Goal: Contribute content: Add original content to the website for others to see

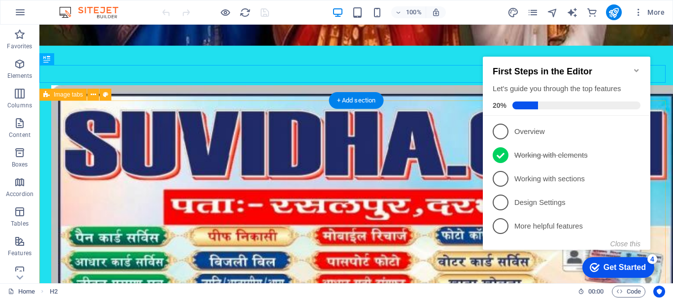
scroll to position [423, 0]
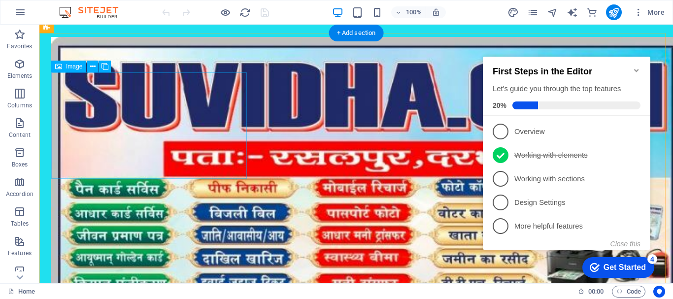
click at [144, 109] on div "Drag here to replace the existing content. Press “Ctrl” if you want to create a…" at bounding box center [356, 154] width 634 height 259
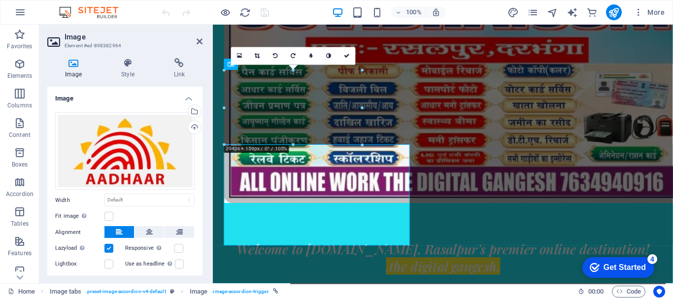
scroll to position [345, 0]
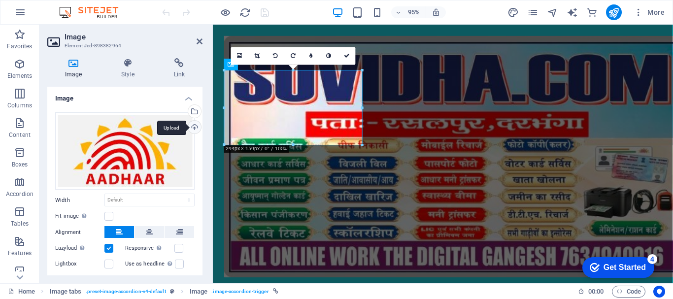
click at [192, 123] on div "Upload" at bounding box center [193, 128] width 15 height 15
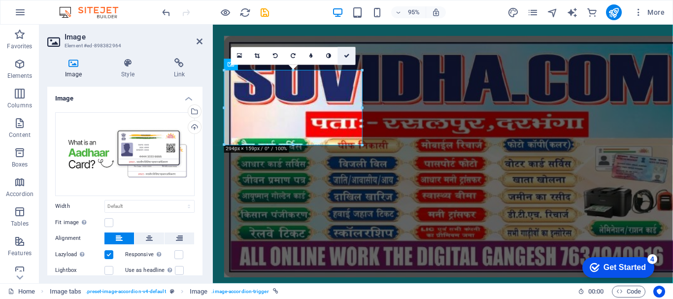
click at [347, 53] on icon at bounding box center [347, 55] width 6 height 5
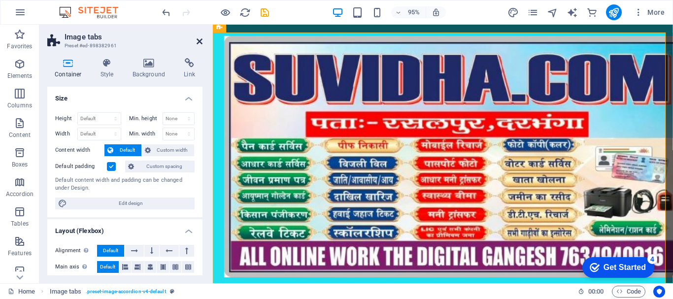
click at [198, 38] on icon at bounding box center [200, 41] width 6 height 8
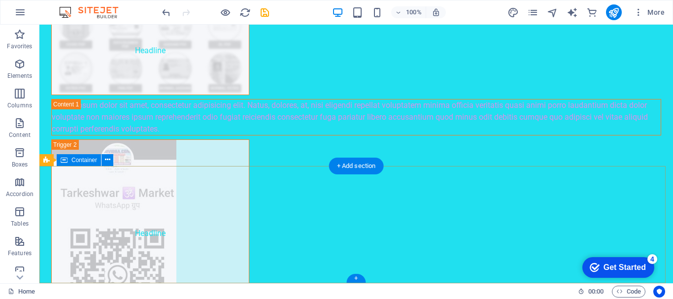
scroll to position [1964, 0]
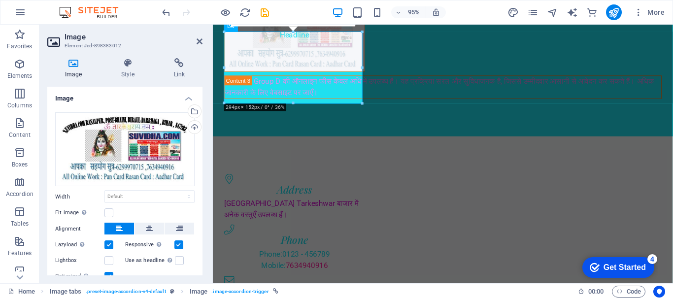
scroll to position [1653, 0]
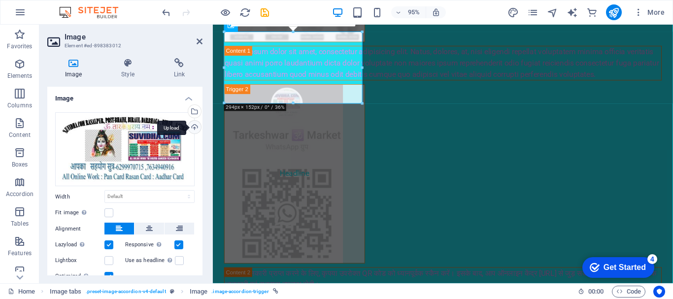
click at [193, 126] on div "Upload" at bounding box center [193, 128] width 15 height 15
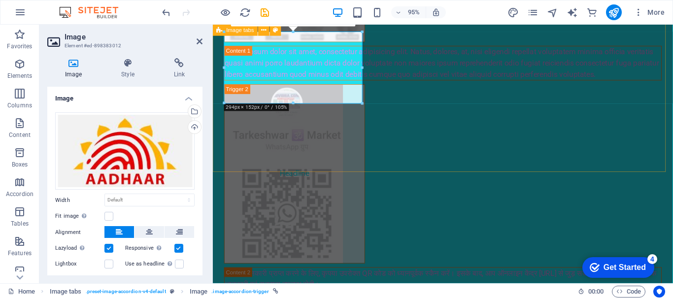
click at [468, 69] on div "Headline Lorem ipsum dolor sit amet, consectetur adipisicing elit. Natus, [PERS…" at bounding box center [455, 197] width 485 height 521
drag, startPoint x: 468, startPoint y: 69, endPoint x: 425, endPoint y: 88, distance: 46.6
click at [468, 69] on div "Headline Lorem ipsum dolor sit amet, consectetur adipisicing elit. Natus, [PERS…" at bounding box center [455, 197] width 485 height 521
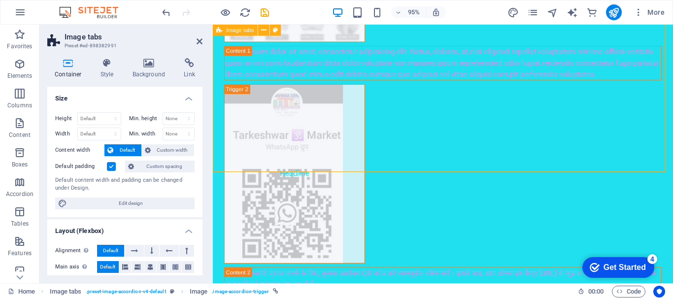
scroll to position [1656, 0]
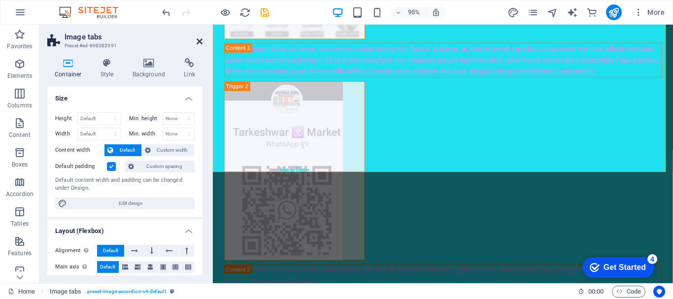
click at [201, 41] on icon at bounding box center [200, 41] width 6 height 8
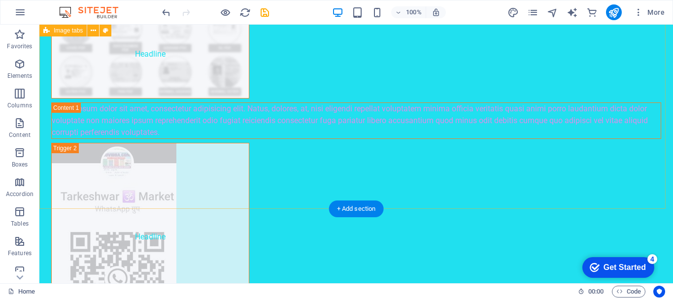
scroll to position [1964, 0]
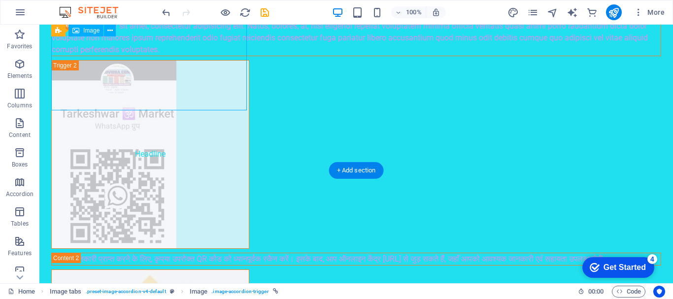
scroll to position [1656, 0]
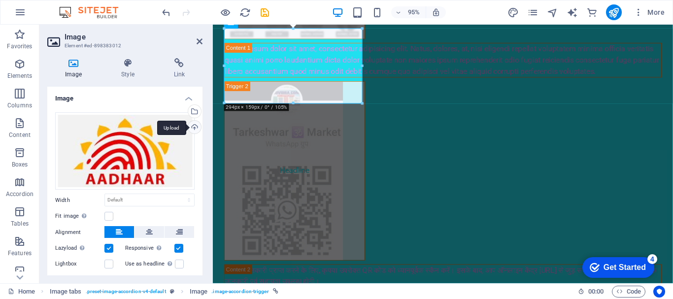
click at [196, 129] on div "Upload" at bounding box center [193, 128] width 15 height 15
click at [338, 23] on div "16:10 16:9 4:3 1:1 1:2 0" at bounding box center [293, 14] width 125 height 18
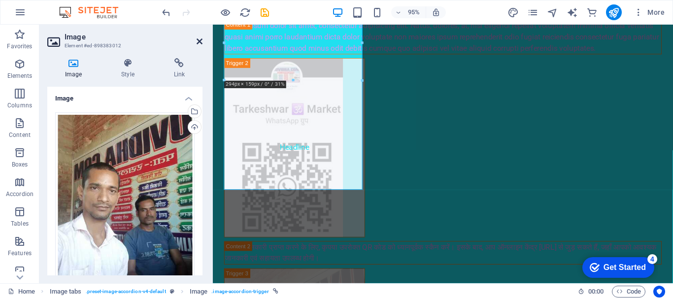
click at [198, 43] on icon at bounding box center [200, 41] width 6 height 8
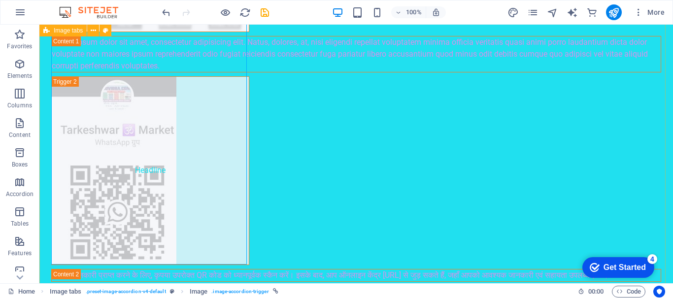
click at [399, 93] on div "Headline Lorem ipsum dolor sit amet, consectetur adipisicing elit. Natus, [PERS…" at bounding box center [356, 255] width 634 height 702
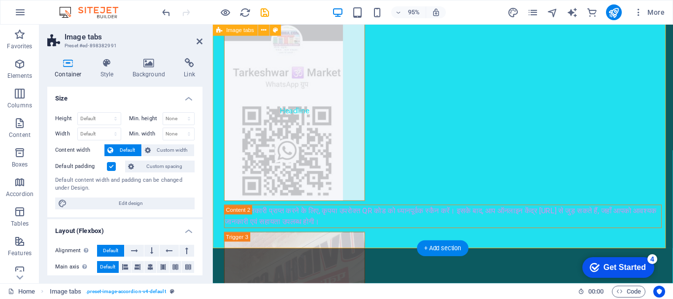
scroll to position [1771, 0]
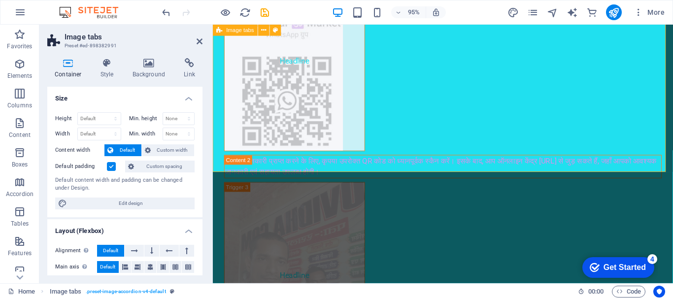
click at [463, 172] on div "Headline Lorem ipsum dolor sit amet, consectetur adipisicing elit. Natus, [PERS…" at bounding box center [455, 137] width 485 height 637
click at [201, 41] on icon at bounding box center [200, 41] width 6 height 8
drag, startPoint x: 414, startPoint y: 66, endPoint x: 459, endPoint y: 135, distance: 82.3
click at [373, 191] on figure "Headline" at bounding box center [299, 290] width 148 height 198
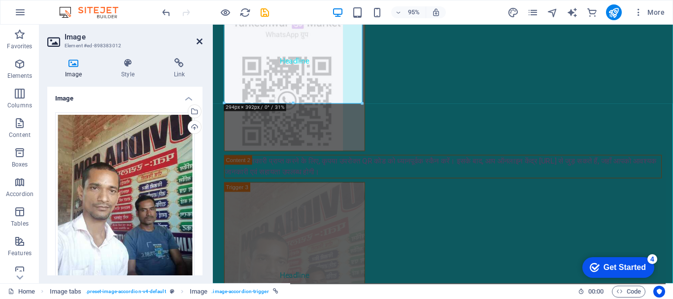
click at [199, 42] on icon at bounding box center [200, 41] width 6 height 8
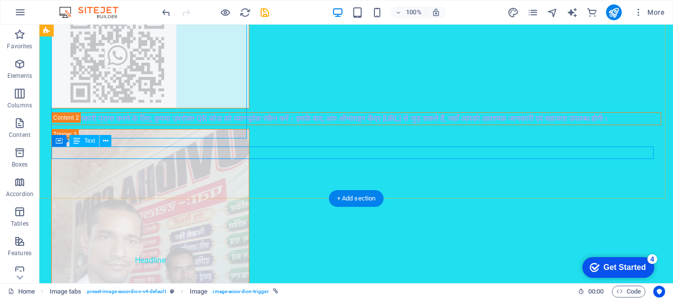
scroll to position [2123, 0]
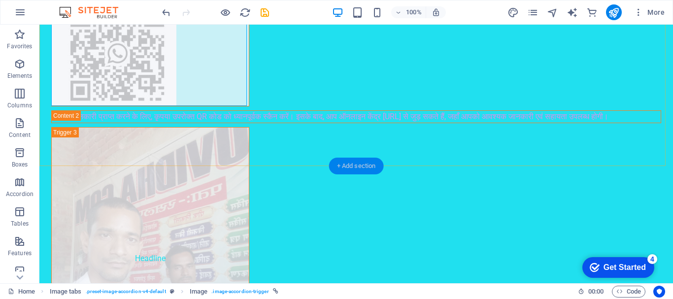
click at [355, 164] on div "+ Add section" at bounding box center [356, 166] width 55 height 17
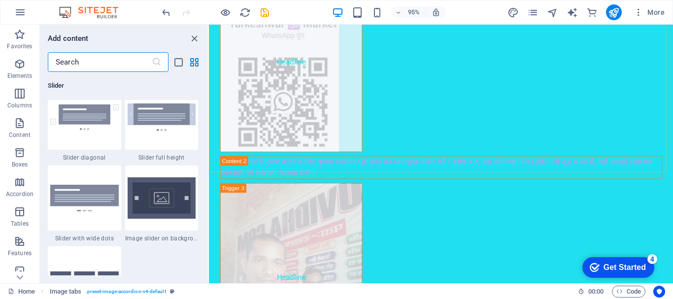
scroll to position [5718, 0]
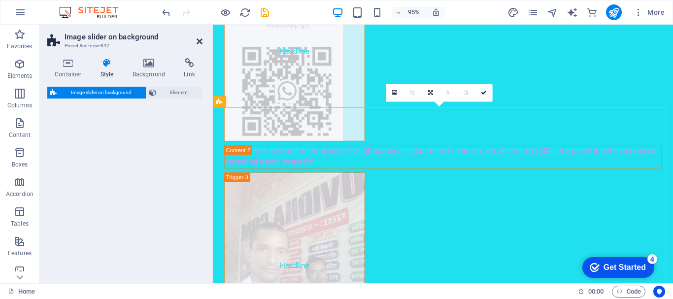
select select "rem"
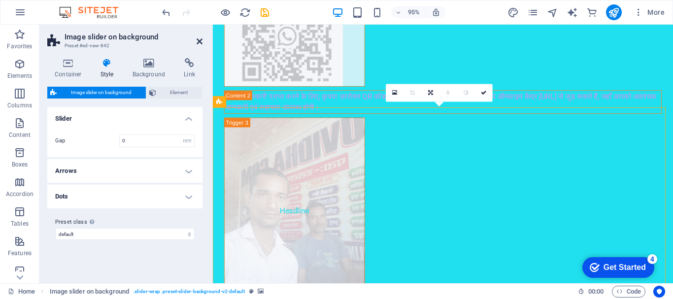
click at [200, 40] on icon at bounding box center [200, 41] width 6 height 8
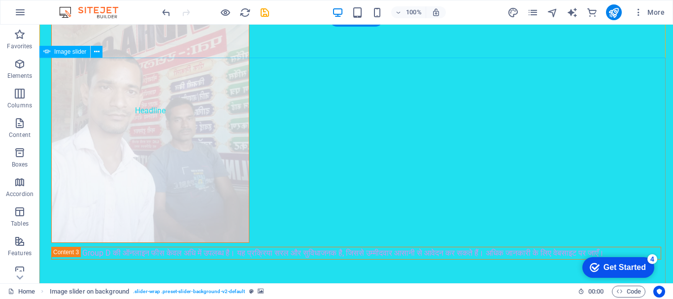
scroll to position [2320, 0]
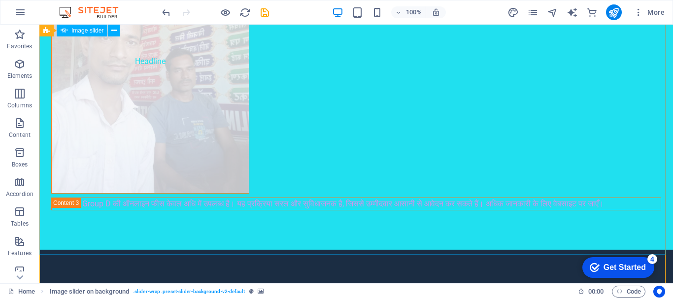
select select "px"
select select "ms"
select select "s"
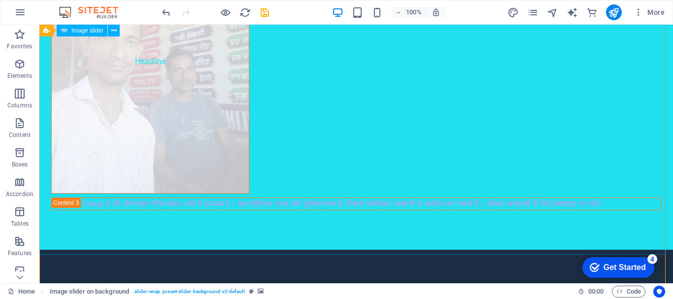
select select "progressive"
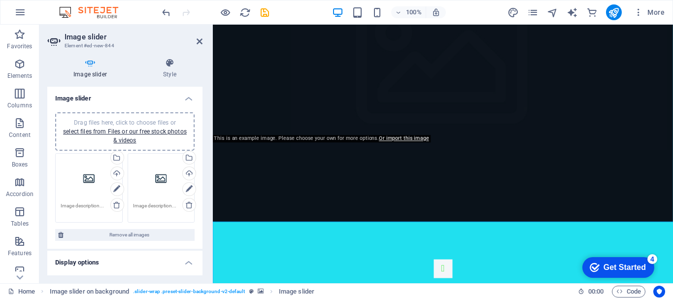
scroll to position [2097, 0]
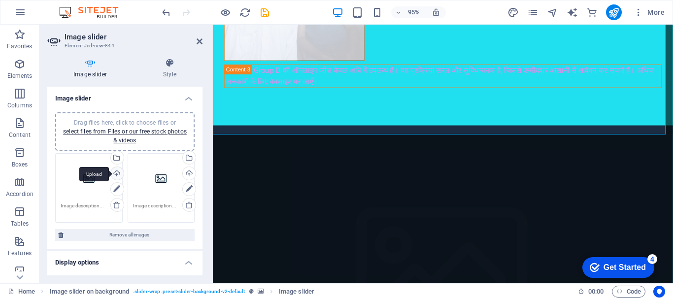
click at [111, 174] on div "Upload" at bounding box center [116, 174] width 15 height 15
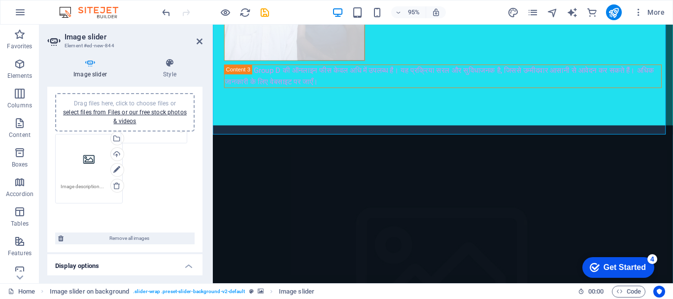
scroll to position [0, 0]
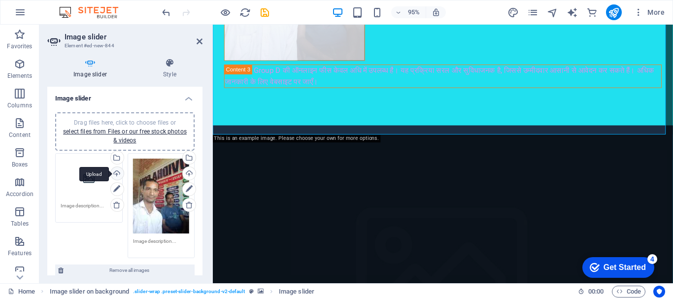
click at [116, 173] on div "Upload" at bounding box center [116, 174] width 15 height 15
click at [115, 172] on div "Upload" at bounding box center [116, 174] width 15 height 15
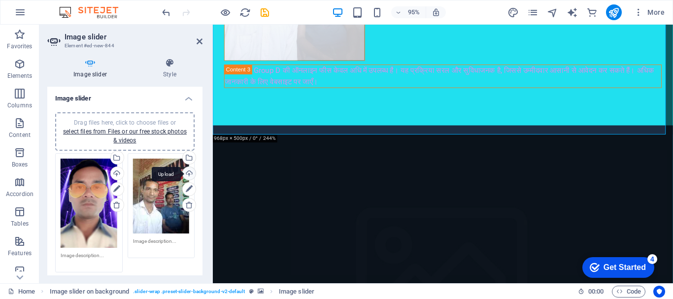
click at [186, 175] on div "Upload" at bounding box center [188, 174] width 15 height 15
click at [202, 42] on icon at bounding box center [200, 41] width 6 height 8
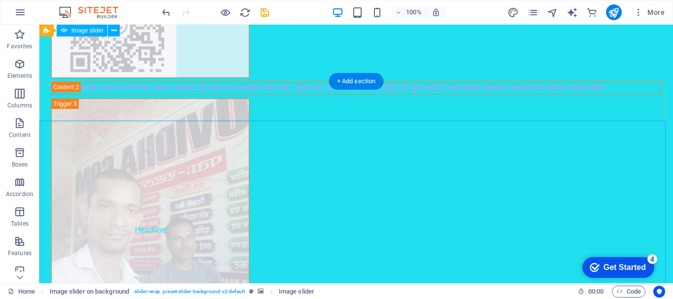
scroll to position [2208, 0]
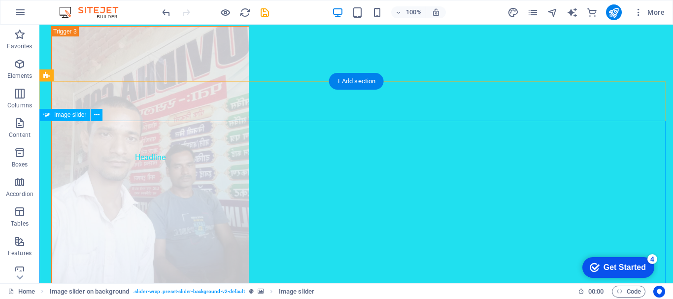
select select "px"
select select "ms"
select select "s"
select select "progressive"
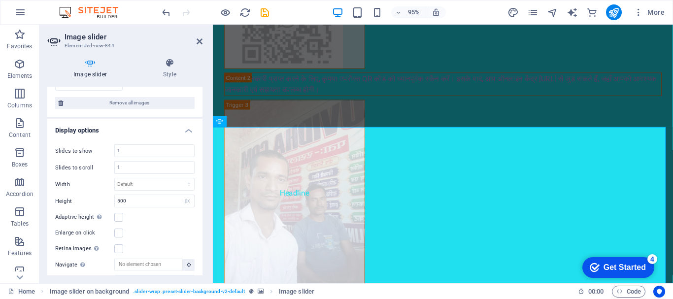
scroll to position [197, 0]
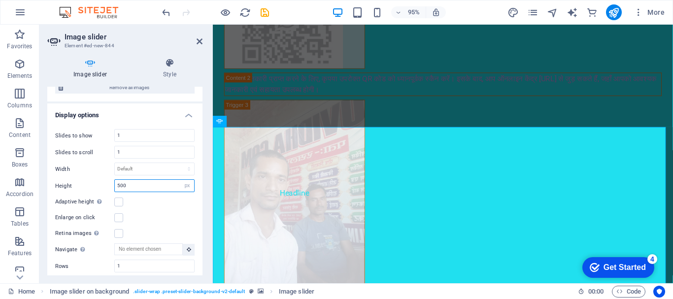
click at [140, 183] on input "500" at bounding box center [154, 186] width 79 height 12
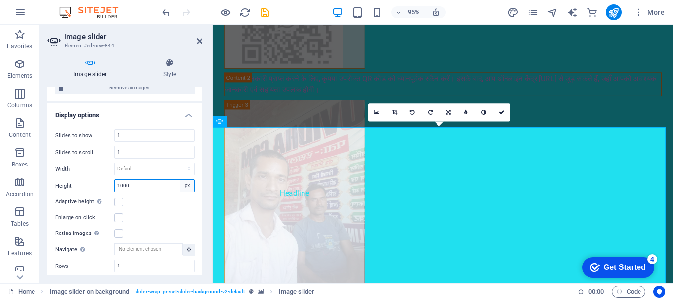
type input "1000"
click at [182, 183] on select "Default px rem em vw vh" at bounding box center [187, 186] width 14 height 12
select select "default"
click at [180, 180] on select "Default px rem em vw vh" at bounding box center [187, 186] width 14 height 12
select select "DISABLED_OPTION_VALUE"
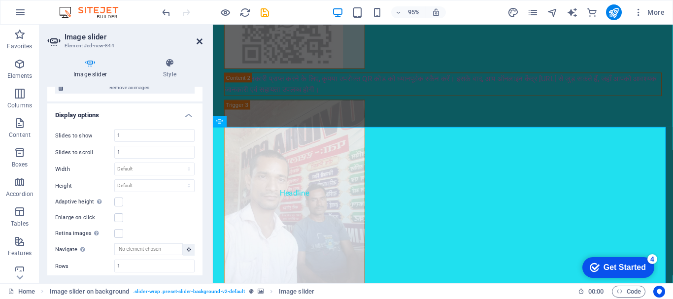
drag, startPoint x: 201, startPoint y: 44, endPoint x: 160, endPoint y: 20, distance: 47.3
click at [201, 44] on icon at bounding box center [200, 41] width 6 height 8
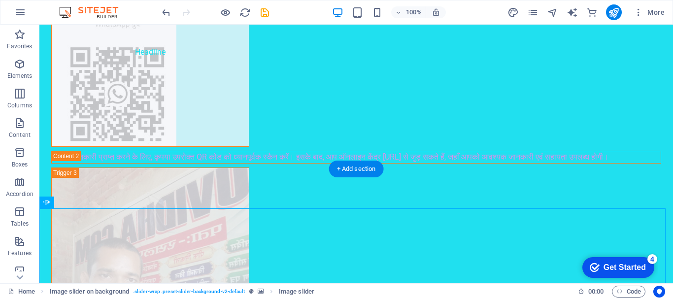
scroll to position [2159, 0]
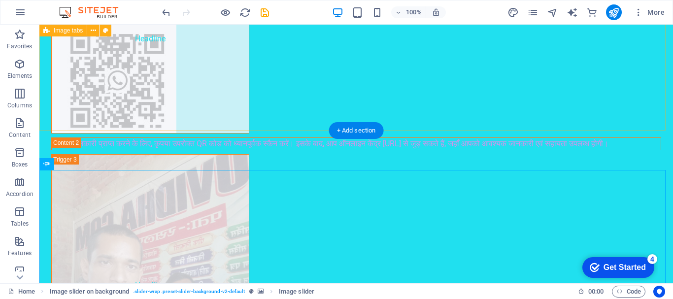
click at [77, 130] on div "Headline Lorem ipsum dolor sit amet, consectetur adipisicing elit. Natus, [PERS…" at bounding box center [356, 123] width 634 height 702
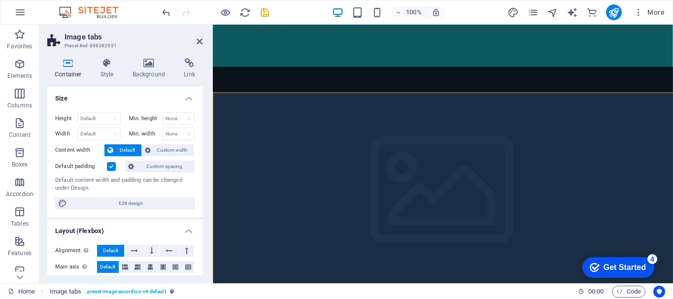
scroll to position [1464, 0]
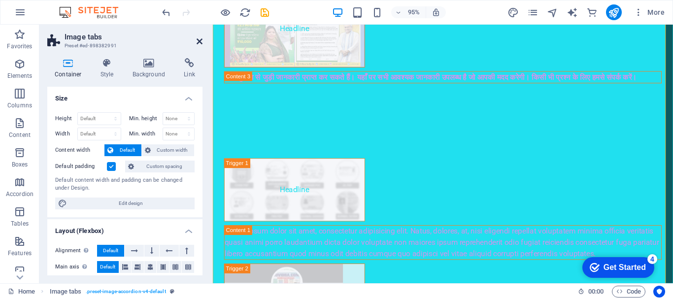
click at [201, 38] on icon at bounding box center [200, 41] width 6 height 8
select select "px"
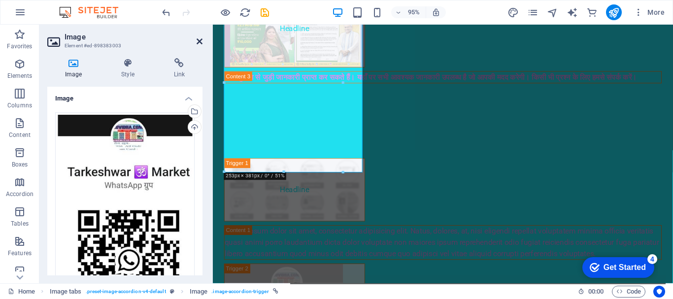
click at [200, 39] on icon at bounding box center [200, 41] width 6 height 8
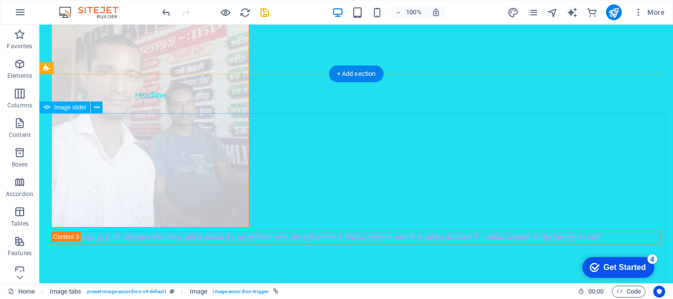
scroll to position [2290, 0]
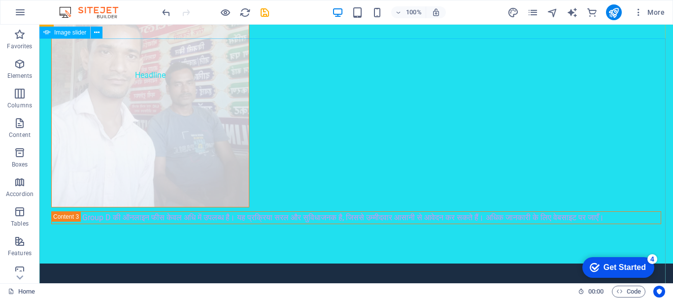
select select "ms"
select select "s"
select select "progressive"
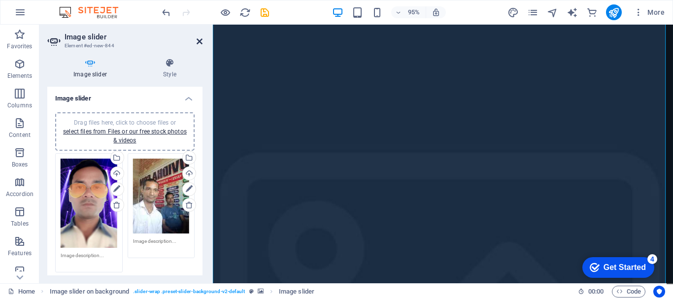
click at [199, 43] on icon at bounding box center [200, 41] width 6 height 8
drag, startPoint x: 412, startPoint y: 68, endPoint x: 372, endPoint y: 43, distance: 46.5
select select "ms"
select select "s"
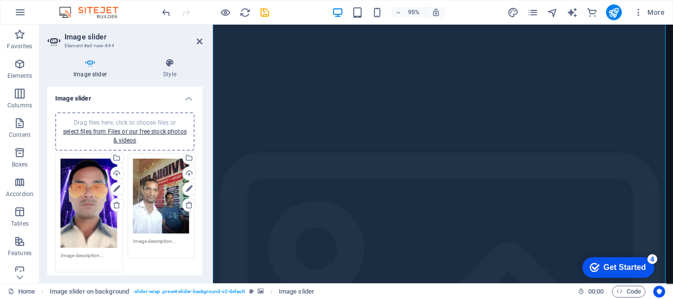
select select "progressive"
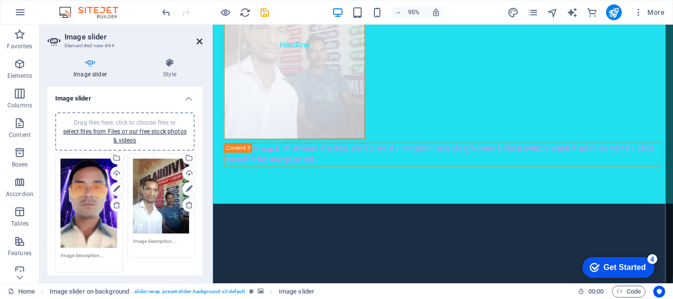
click at [200, 40] on icon at bounding box center [200, 41] width 6 height 8
drag, startPoint x: 413, startPoint y: 65, endPoint x: 373, endPoint y: 40, distance: 46.5
click at [373, 40] on figure "Headline" at bounding box center [299, 47] width 148 height 198
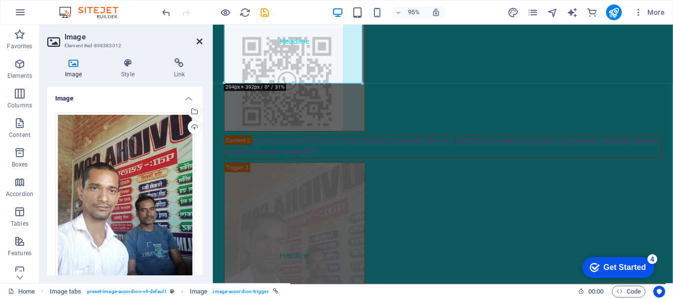
click at [198, 42] on icon at bounding box center [200, 41] width 6 height 8
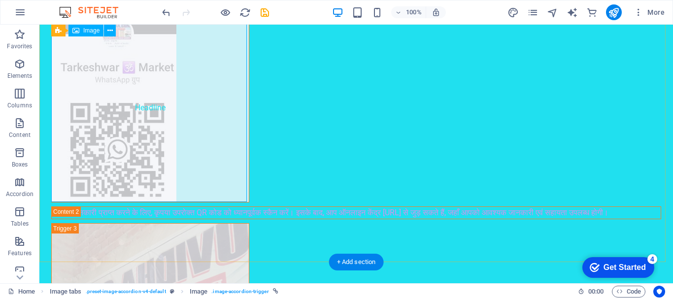
scroll to position [2126, 0]
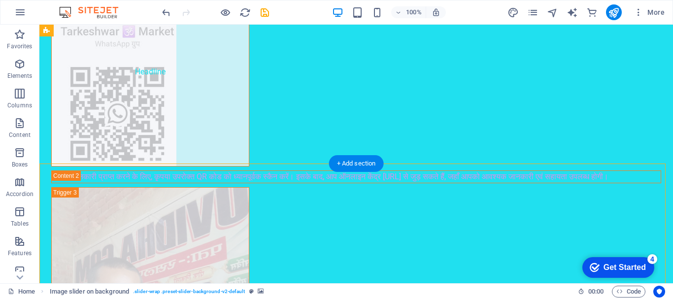
scroll to position [2224, 0]
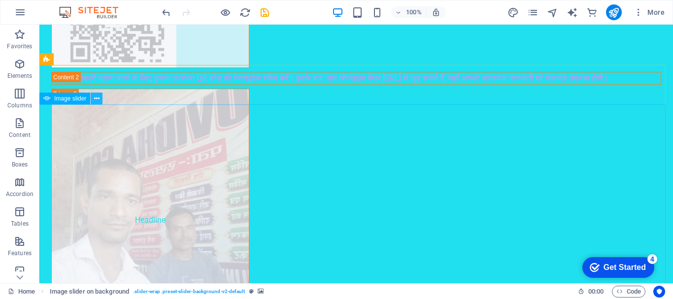
click at [96, 98] on icon at bounding box center [96, 99] width 5 height 10
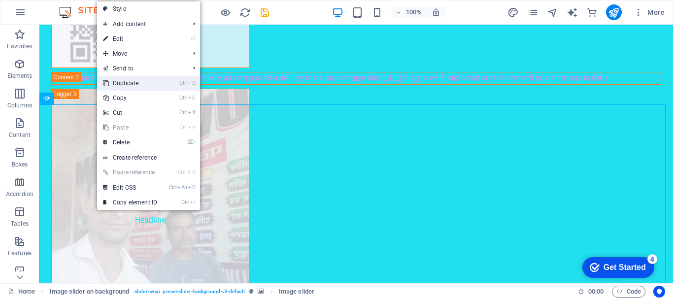
click at [131, 81] on link "Ctrl D Duplicate" at bounding box center [130, 83] width 66 height 15
select select "rem"
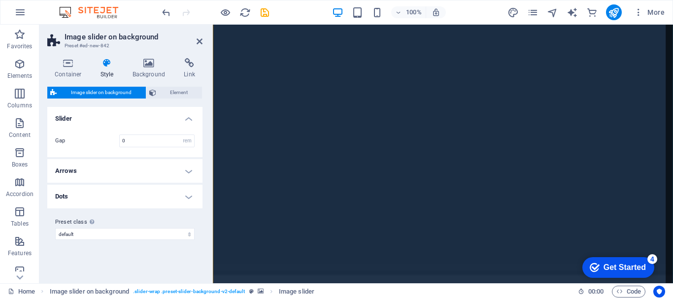
scroll to position [2964, 0]
click at [198, 38] on icon at bounding box center [200, 41] width 6 height 8
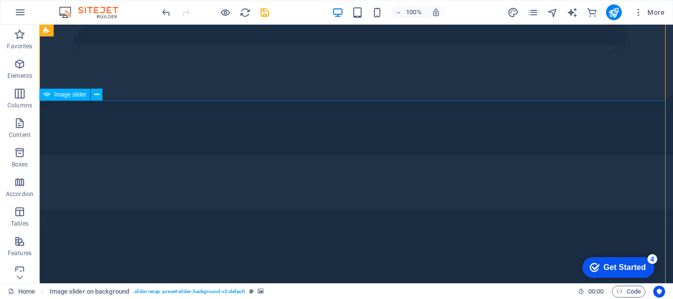
scroll to position [3460, 0]
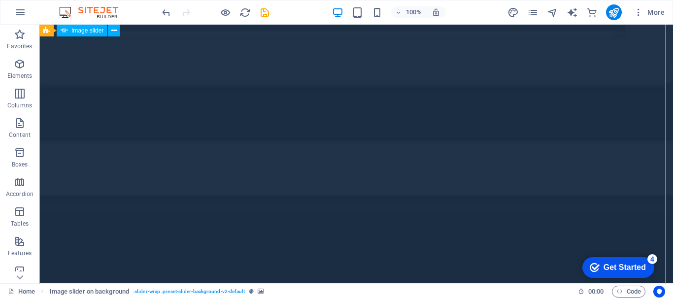
select select "ms"
select select "s"
select select "progressive"
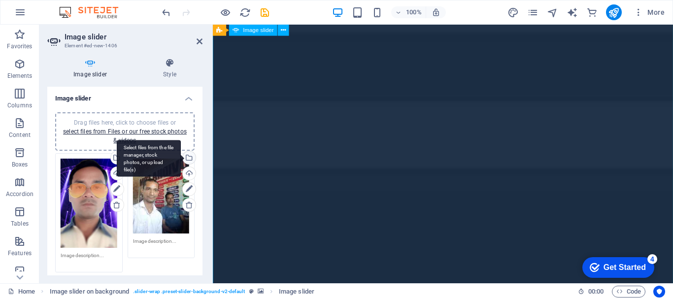
scroll to position [3362, 0]
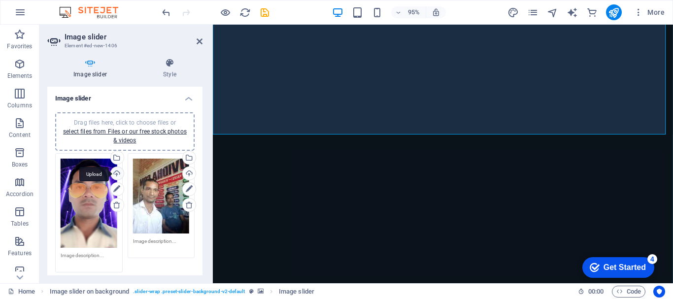
click at [117, 169] on div "Upload" at bounding box center [116, 174] width 15 height 15
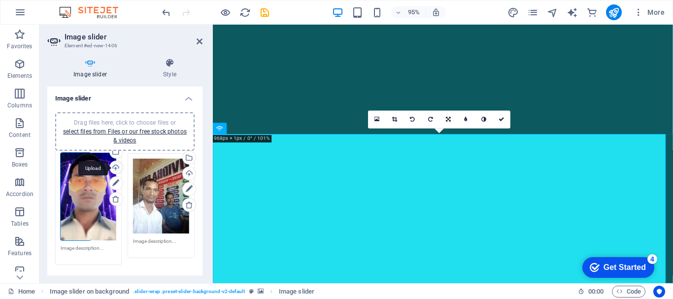
scroll to position [2607, 0]
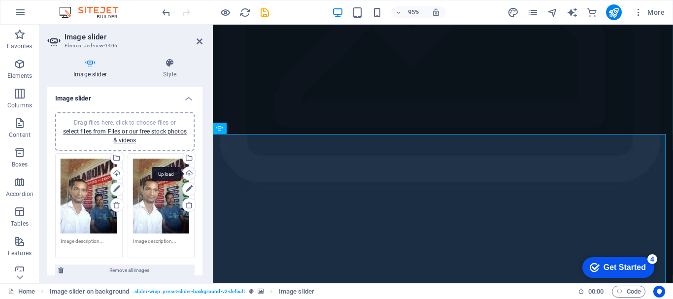
click at [187, 173] on div "Upload" at bounding box center [188, 174] width 15 height 15
click at [197, 38] on icon at bounding box center [200, 41] width 6 height 8
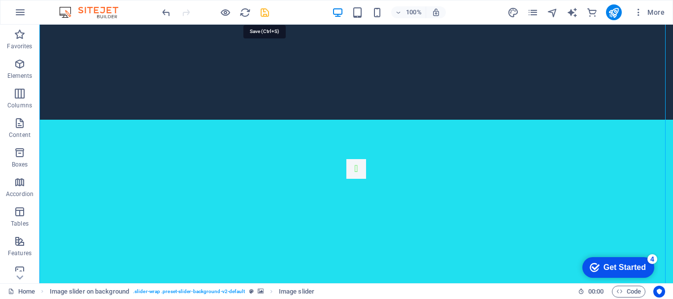
scroll to position [3195, 0]
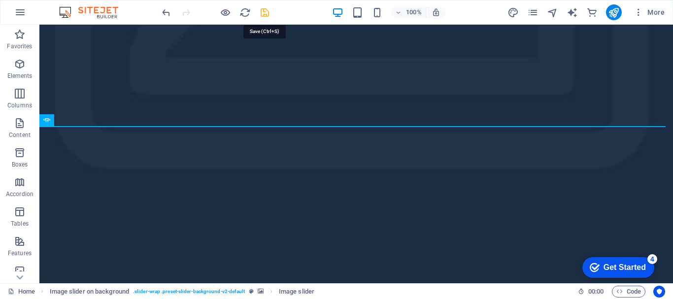
drag, startPoint x: 268, startPoint y: 13, endPoint x: 460, endPoint y: 11, distance: 192.3
click at [268, 13] on icon "save" at bounding box center [264, 12] width 11 height 11
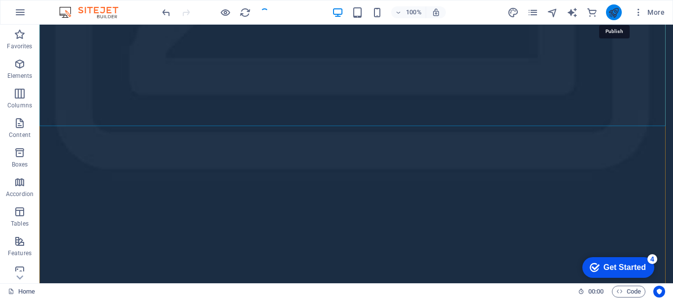
click at [613, 13] on icon "publish" at bounding box center [613, 12] width 11 height 11
click at [612, 9] on icon "publish" at bounding box center [613, 12] width 11 height 11
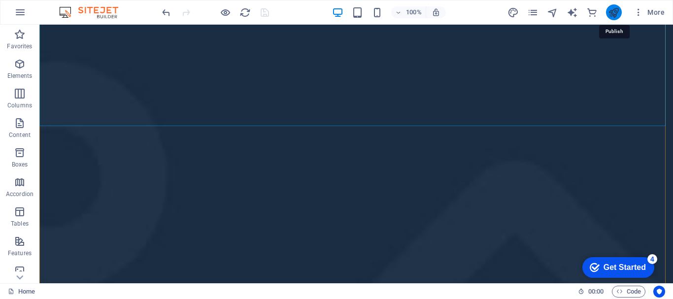
click at [612, 9] on icon "publish" at bounding box center [613, 12] width 11 height 11
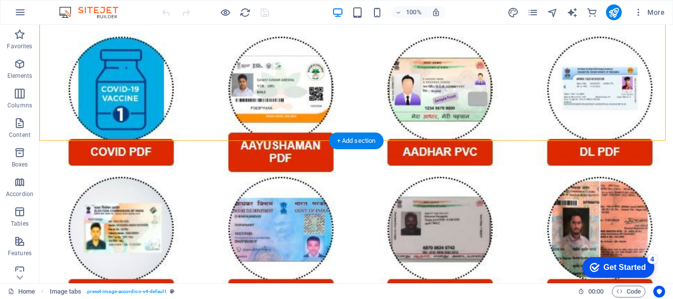
scroll to position [2148, 0]
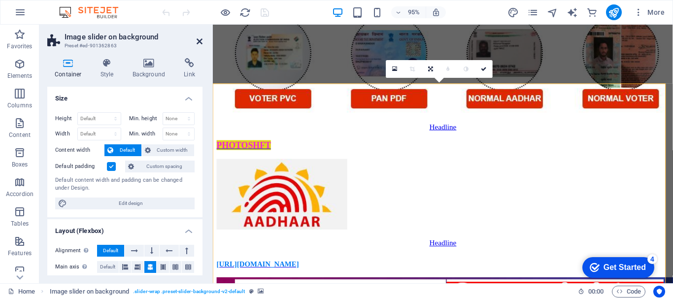
click at [202, 40] on icon at bounding box center [200, 41] width 6 height 8
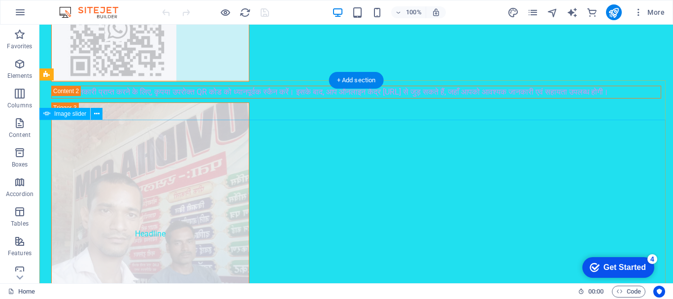
scroll to position [2209, 0]
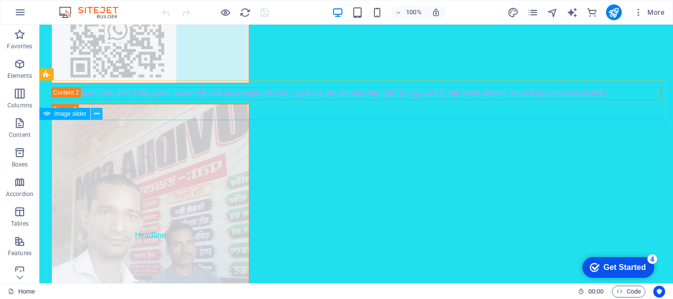
click at [94, 111] on icon at bounding box center [96, 114] width 5 height 10
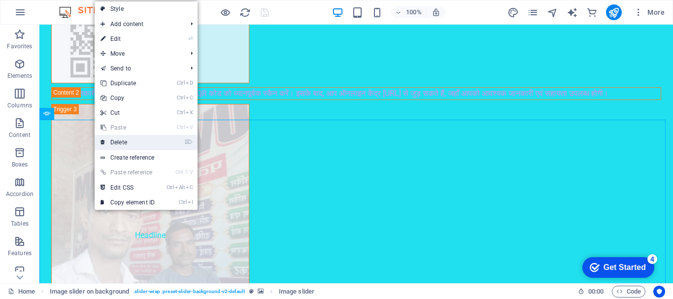
click at [139, 142] on link "⌦ Delete" at bounding box center [128, 142] width 66 height 15
drag, startPoint x: 178, startPoint y: 167, endPoint x: 139, endPoint y: 142, distance: 46.5
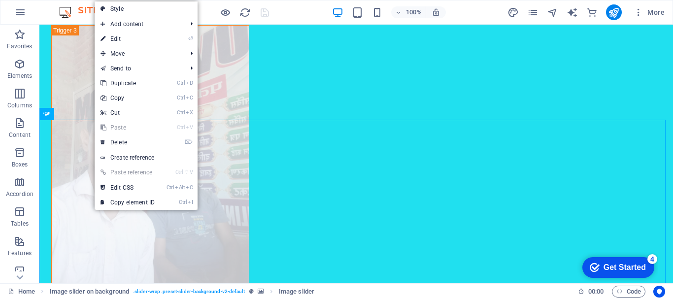
select select "ms"
select select "s"
select select "progressive"
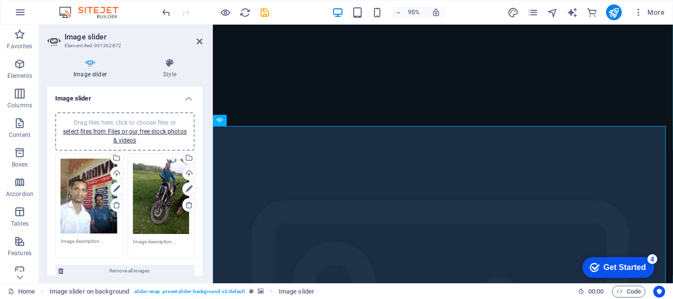
scroll to position [1859, 0]
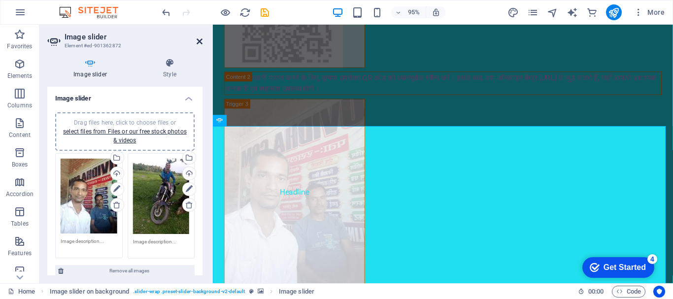
click at [201, 40] on icon at bounding box center [200, 41] width 6 height 8
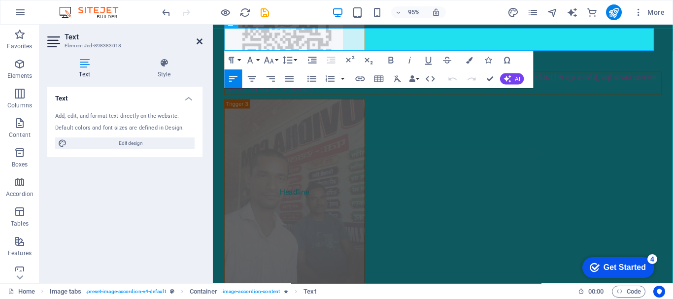
click at [197, 38] on icon at bounding box center [200, 41] width 6 height 8
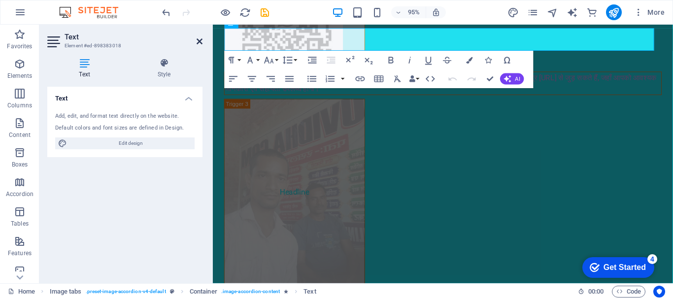
click at [200, 42] on icon at bounding box center [200, 41] width 6 height 8
click at [373, 42] on div "Headline Lorem ipsum dolor sit amet, consectetur adipisicing elit. Natus, [PERS…" at bounding box center [455, 49] width 485 height 637
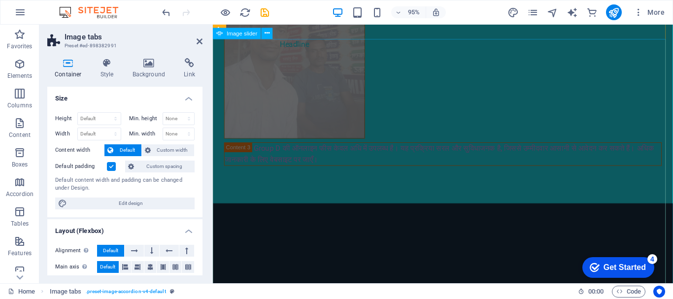
scroll to position [2193, 0]
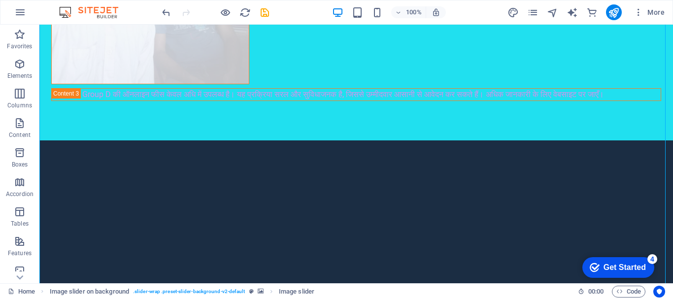
scroll to position [2501, 0]
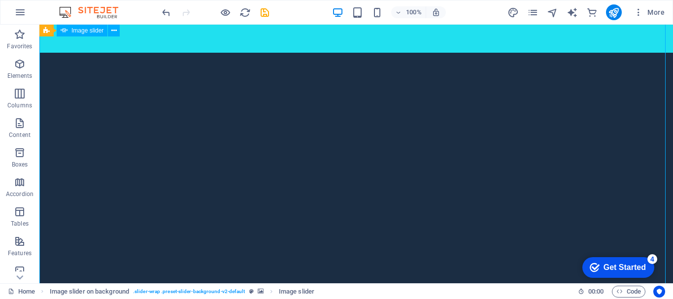
select select "ms"
select select "s"
select select "progressive"
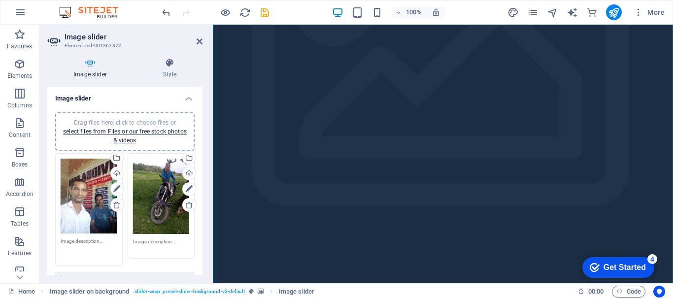
scroll to position [2488, 0]
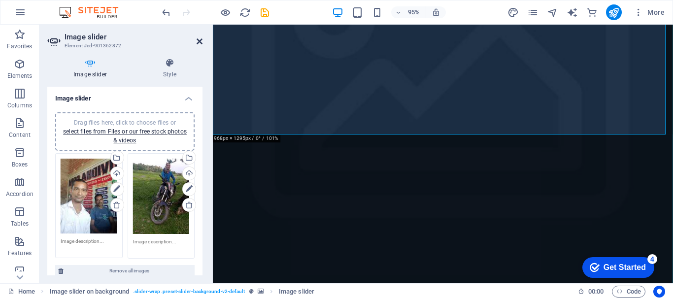
drag, startPoint x: 198, startPoint y: 41, endPoint x: 159, endPoint y: 15, distance: 46.6
click at [198, 41] on icon at bounding box center [200, 41] width 6 height 8
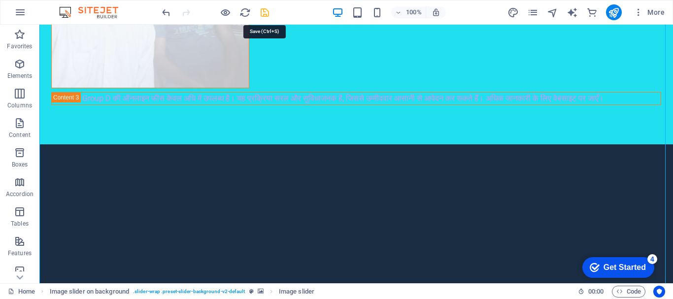
click at [266, 14] on icon "save" at bounding box center [264, 12] width 11 height 11
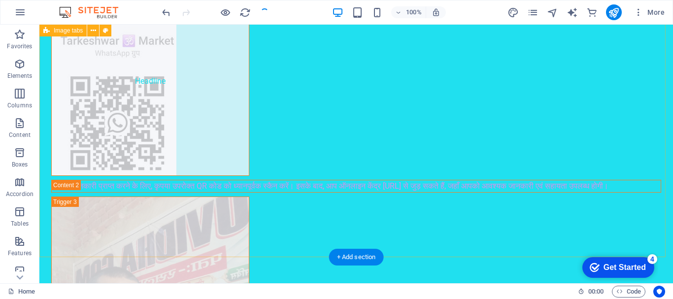
scroll to position [2193, 0]
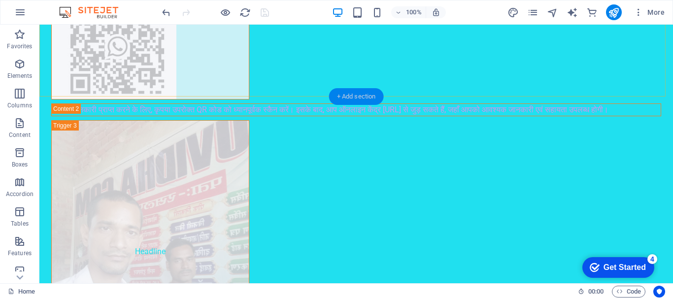
drag, startPoint x: 354, startPoint y: 93, endPoint x: 153, endPoint y: 73, distance: 202.6
click at [354, 93] on div "+ Add section" at bounding box center [356, 96] width 55 height 17
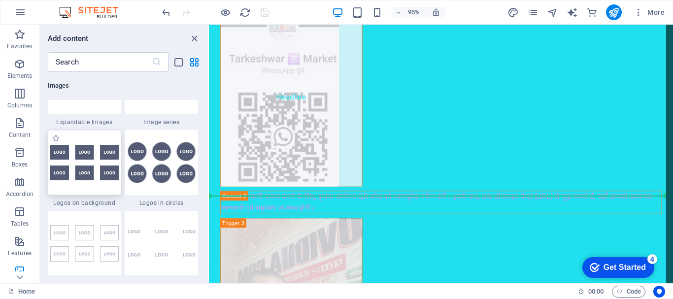
scroll to position [1769, 0]
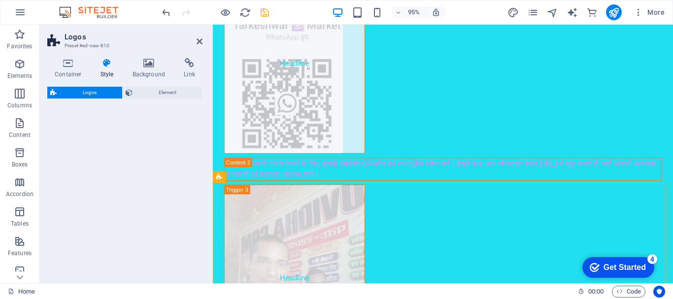
select select "rem"
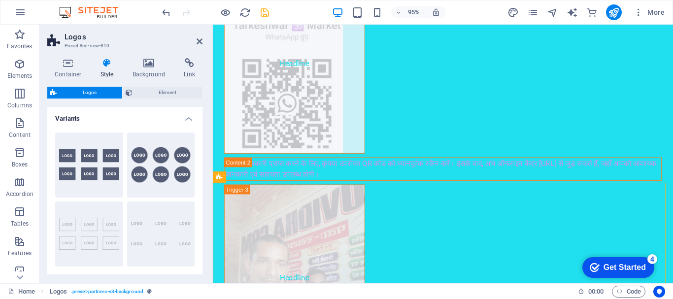
scroll to position [1760, 0]
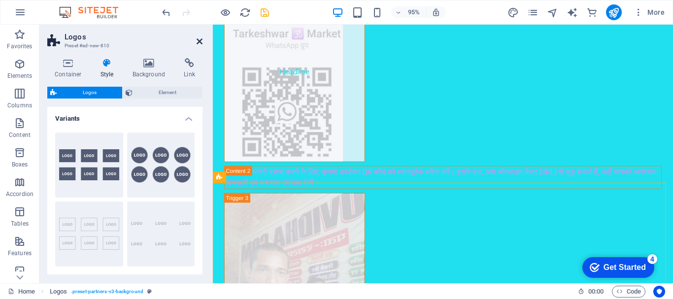
drag, startPoint x: 88, startPoint y: 165, endPoint x: 196, endPoint y: 38, distance: 166.4
click at [197, 38] on icon at bounding box center [200, 41] width 6 height 8
click at [370, 202] on figure "Headline" at bounding box center [299, 301] width 148 height 198
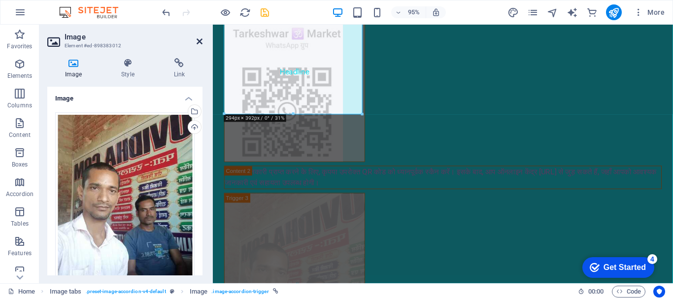
click at [200, 43] on icon at bounding box center [200, 41] width 6 height 8
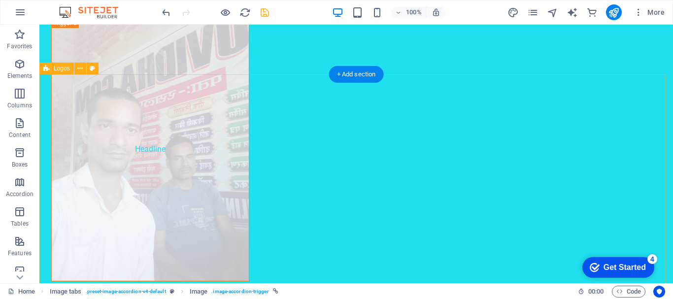
scroll to position [2290, 0]
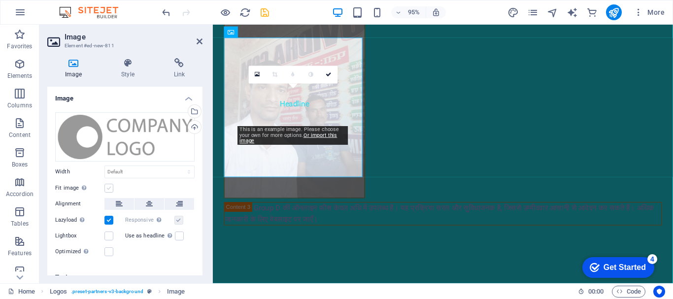
click at [111, 184] on label at bounding box center [109, 188] width 9 height 9
click at [0, 0] on input "Fit image Automatically fit image to a fixed width and height" at bounding box center [0, 0] width 0 height 0
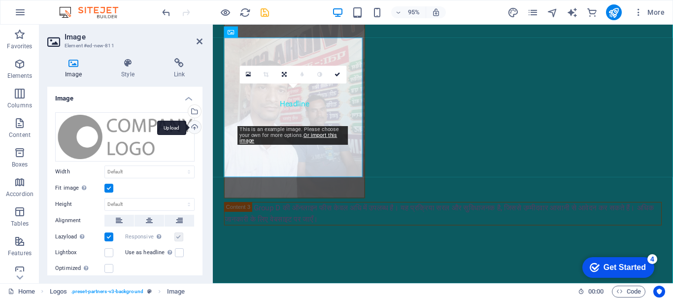
click at [191, 127] on div "Upload" at bounding box center [193, 128] width 15 height 15
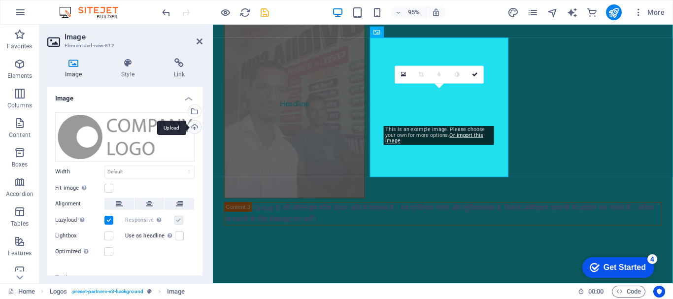
click at [196, 124] on div "Upload" at bounding box center [193, 128] width 15 height 15
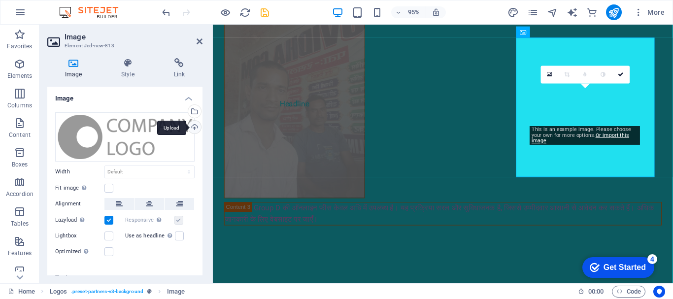
click at [188, 126] on div "Upload" at bounding box center [193, 128] width 15 height 15
click at [200, 43] on icon at bounding box center [200, 41] width 6 height 8
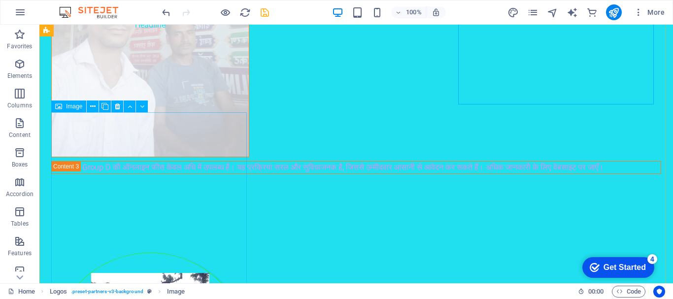
scroll to position [2421, 0]
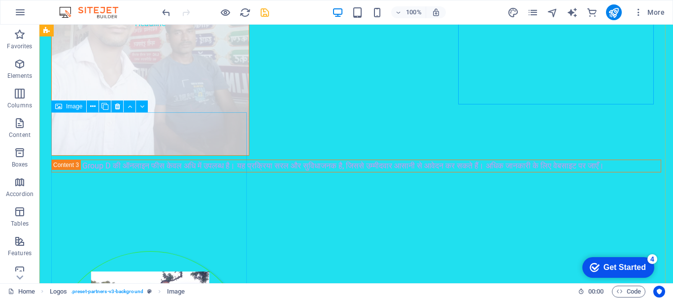
click at [131, 202] on div "H2 H2 Floating Image Image Floating Image Image tabs Container Text Container I…" at bounding box center [356, 154] width 634 height 259
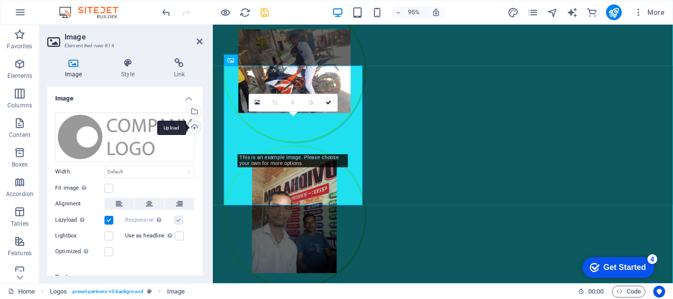
scroll to position [2077, 0]
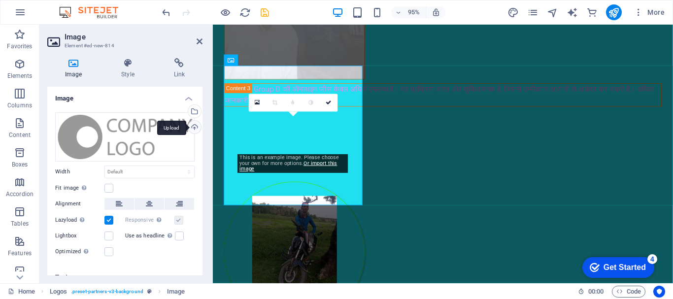
click at [189, 128] on div "Upload" at bounding box center [193, 128] width 15 height 15
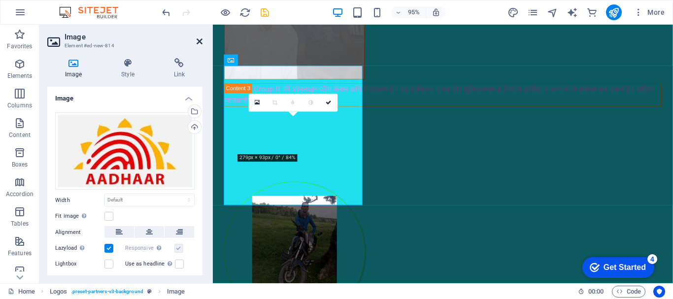
click at [202, 42] on icon at bounding box center [200, 41] width 6 height 8
drag, startPoint x: 415, startPoint y: 67, endPoint x: 314, endPoint y: 154, distance: 133.1
click at [373, 190] on figure at bounding box center [299, 264] width 148 height 149
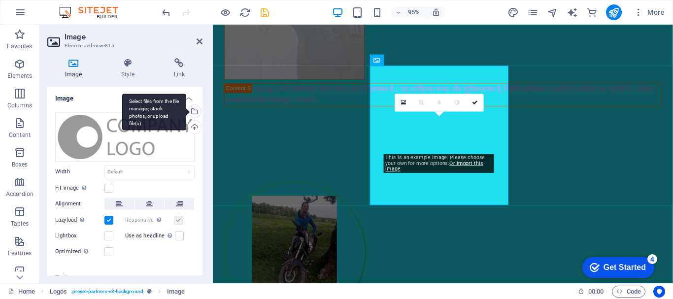
click at [194, 108] on div "Select files from the file manager, stock photos, or upload file(s)" at bounding box center [193, 112] width 15 height 15
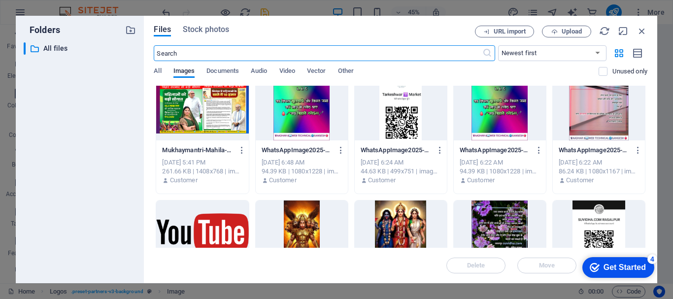
scroll to position [394, 0]
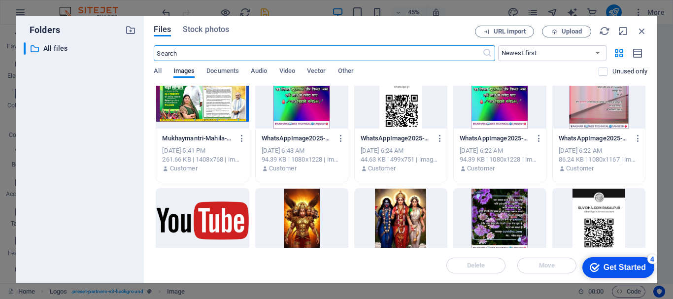
click at [596, 114] on div at bounding box center [599, 97] width 92 height 64
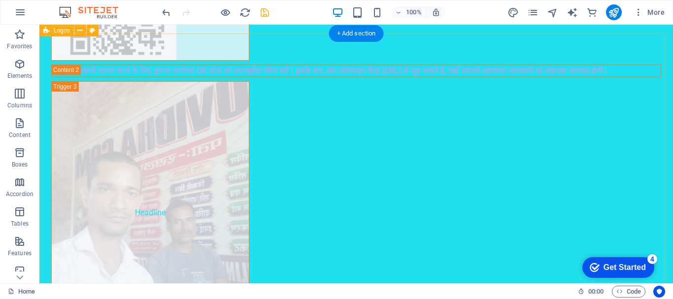
scroll to position [2224, 0]
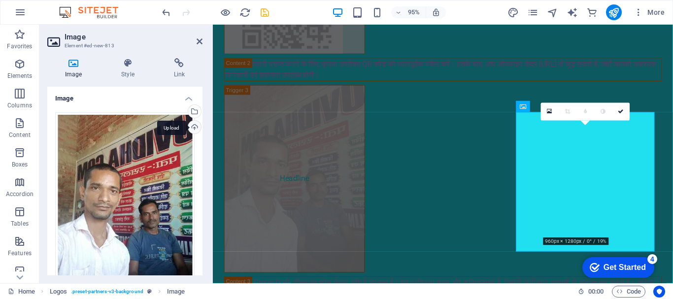
click at [193, 128] on div "Upload" at bounding box center [193, 128] width 15 height 15
click at [130, 68] on h4 "Style" at bounding box center [130, 68] width 52 height 21
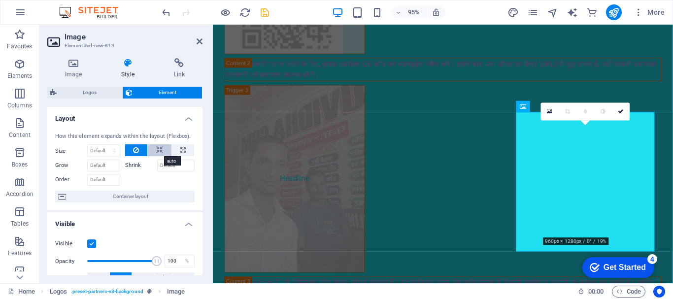
click at [162, 148] on button at bounding box center [160, 150] width 24 height 12
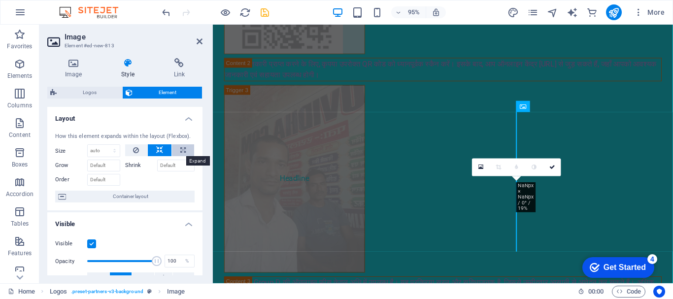
click at [183, 151] on icon at bounding box center [182, 150] width 5 height 12
type input "100"
select select "%"
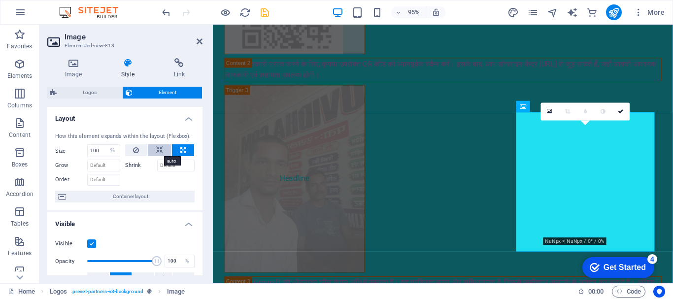
click at [160, 149] on icon at bounding box center [159, 150] width 7 height 12
select select "DISABLED_OPTION_VALUE"
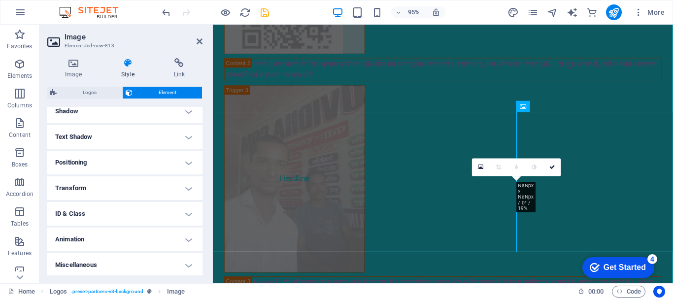
scroll to position [248, 0]
click at [116, 233] on h4 "Animation" at bounding box center [124, 238] width 155 height 24
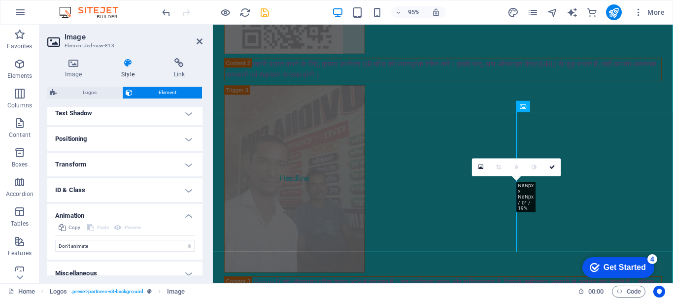
scroll to position [280, 0]
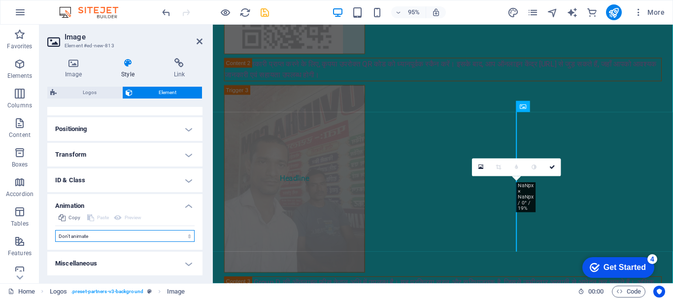
click at [113, 234] on select "Don't animate Show / Hide Slide up/down Zoom in/out Slide left to right Slide r…" at bounding box center [125, 236] width 140 height 12
select select "move-top-to-bottom"
click at [55, 230] on select "Don't animate Show / Hide Slide up/down Zoom in/out Slide left to right Slide r…" at bounding box center [125, 236] width 140 height 12
select select "scroll"
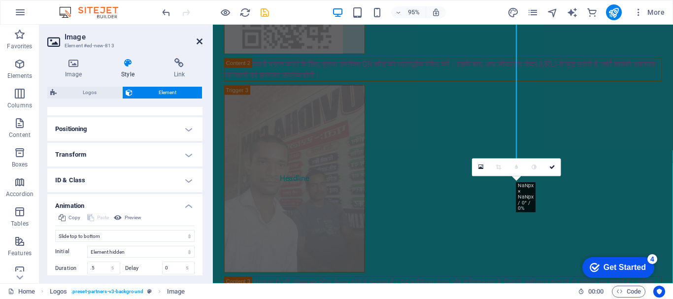
click at [199, 42] on icon at bounding box center [200, 41] width 6 height 8
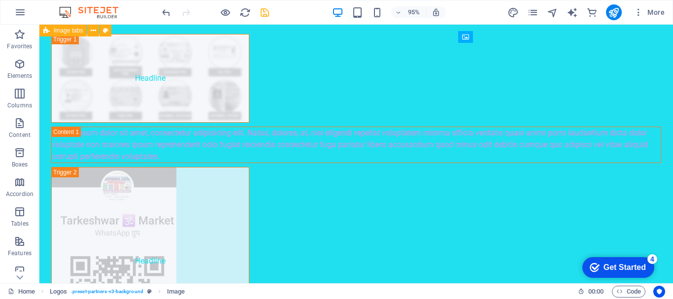
scroll to position [2224, 0]
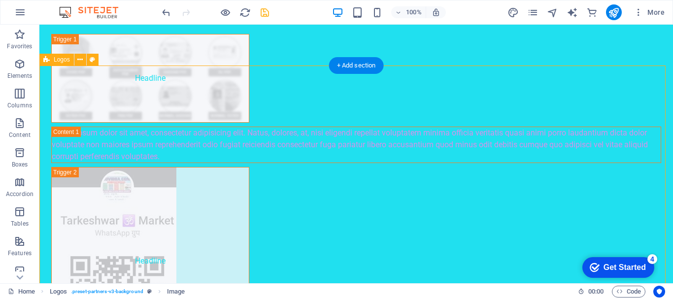
select select "rem"
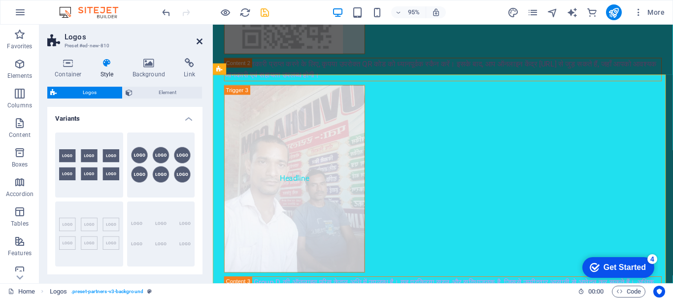
click at [201, 40] on icon at bounding box center [200, 41] width 6 height 8
click at [375, 40] on div "Headline Lorem ipsum dolor sit amet, consectetur adipisicing elit. Natus, [PERS…" at bounding box center [455, 35] width 485 height 637
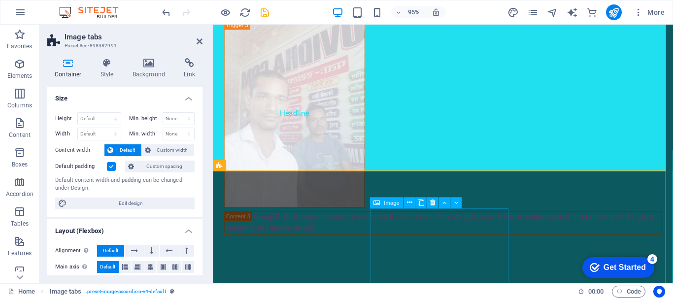
scroll to position [2105, 0]
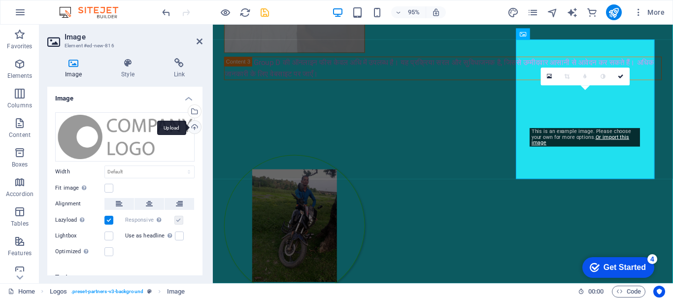
click at [193, 125] on div "Upload" at bounding box center [193, 128] width 15 height 15
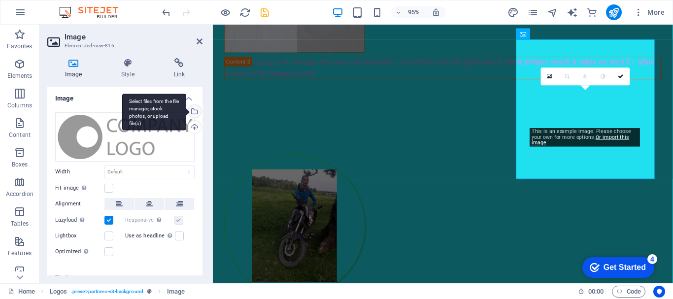
click at [197, 113] on div "Select files from the file manager, stock photos, or upload file(s)" at bounding box center [193, 112] width 15 height 15
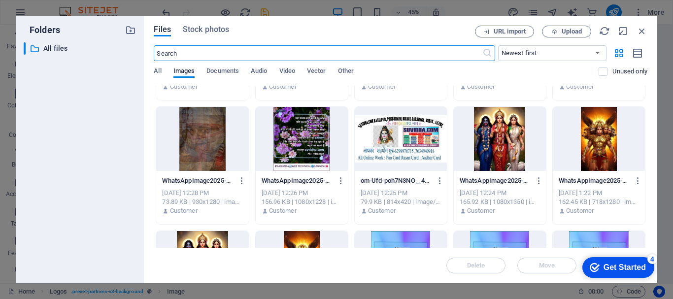
scroll to position [725, 0]
click at [413, 146] on div at bounding box center [401, 138] width 92 height 64
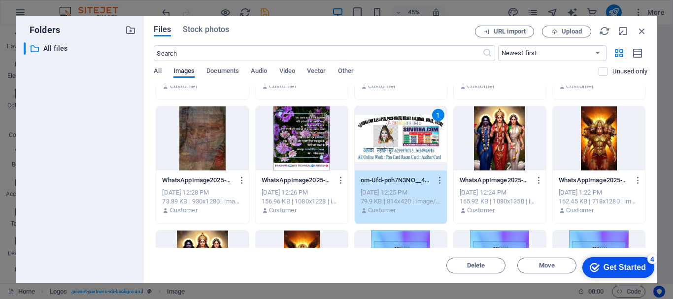
click at [413, 146] on div "1" at bounding box center [401, 138] width 92 height 64
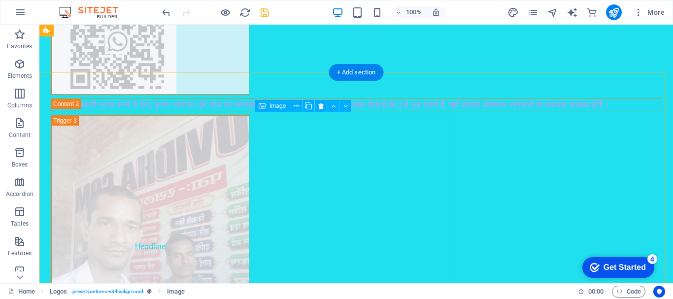
scroll to position [2197, 0]
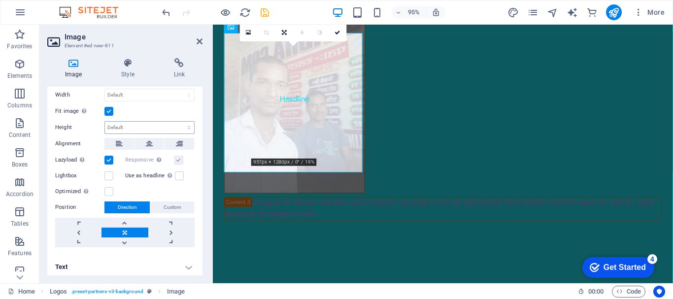
scroll to position [213, 0]
click at [125, 58] on div "Image Style Link Image Drag files here, click to choose files or select files f…" at bounding box center [124, 166] width 171 height 233
click at [125, 65] on icon at bounding box center [128, 63] width 48 height 10
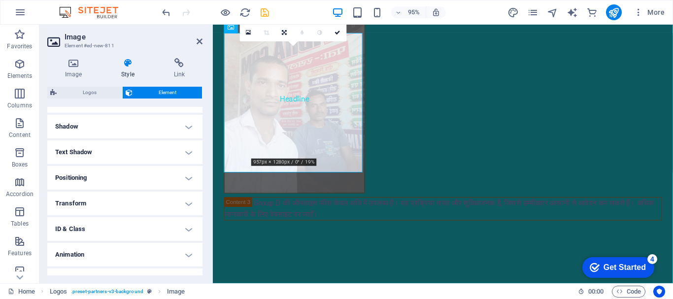
scroll to position [248, 0]
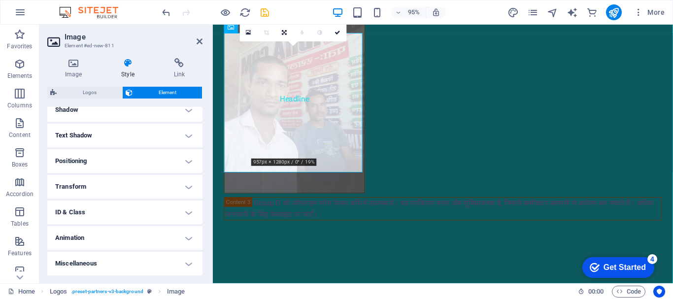
click at [132, 244] on h4 "Animation" at bounding box center [124, 238] width 155 height 24
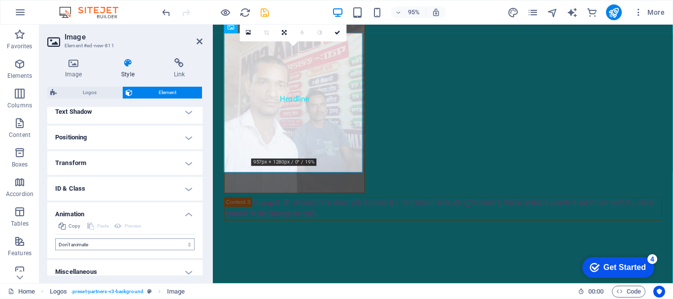
scroll to position [280, 0]
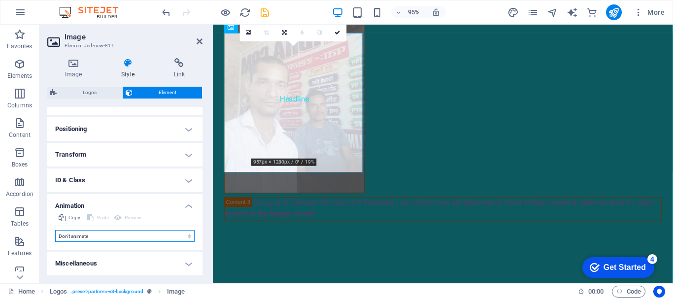
click at [127, 239] on select "Don't animate Show / Hide Slide up/down Zoom in/out Slide left to right Slide r…" at bounding box center [125, 236] width 140 height 12
select select "slide"
click at [55, 230] on select "Don't animate Show / Hide Slide up/down Zoom in/out Slide left to right Slide r…" at bounding box center [125, 236] width 140 height 12
click at [126, 120] on h4 "Positioning" at bounding box center [124, 129] width 155 height 24
select select "scroll"
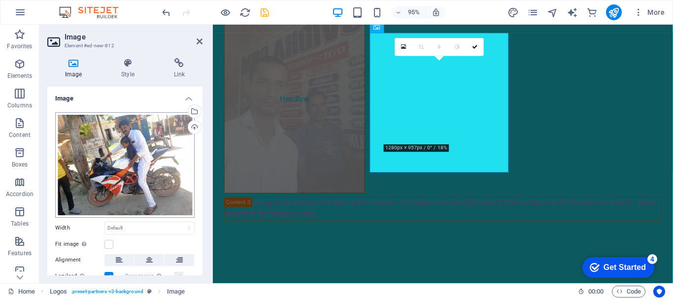
scroll to position [69, 0]
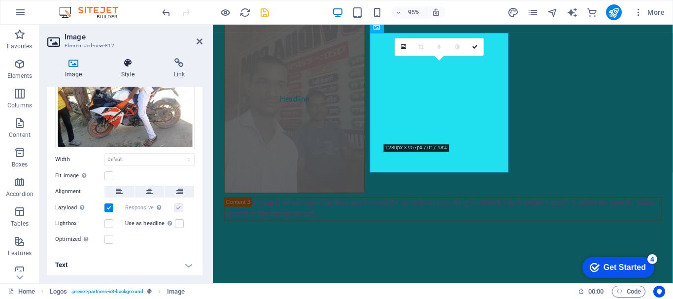
click at [121, 64] on icon at bounding box center [128, 63] width 48 height 10
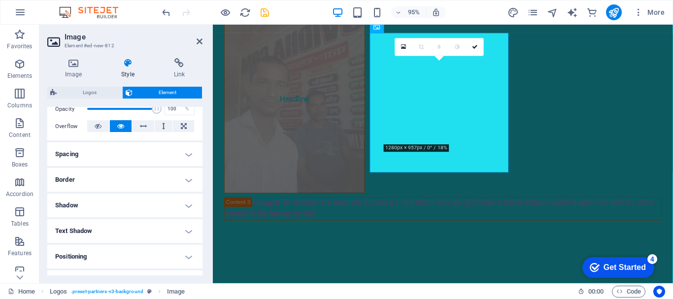
scroll to position [248, 0]
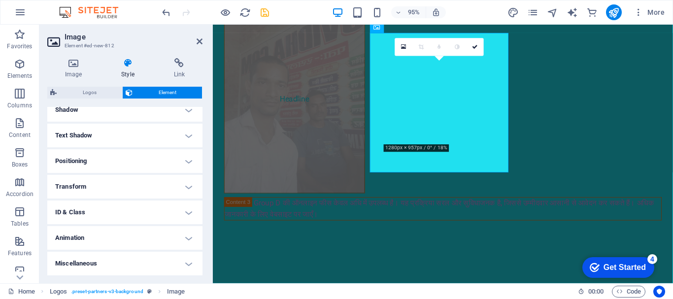
click at [156, 232] on h4 "Animation" at bounding box center [124, 238] width 155 height 24
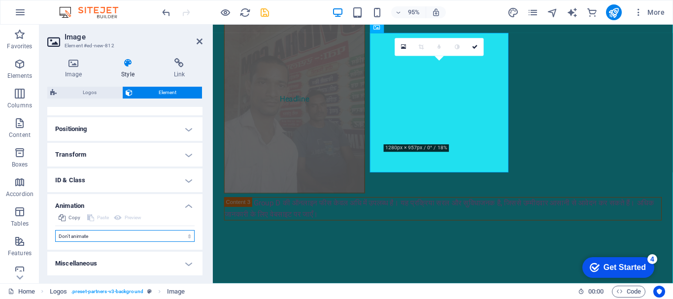
click at [147, 238] on select "Don't animate Show / Hide Slide up/down Zoom in/out Slide left to right Slide r…" at bounding box center [125, 236] width 140 height 12
select select "shrink"
click at [55, 230] on select "Don't animate Show / Hide Slide up/down Zoom in/out Slide left to right Slide r…" at bounding box center [125, 236] width 140 height 12
select select "scroll"
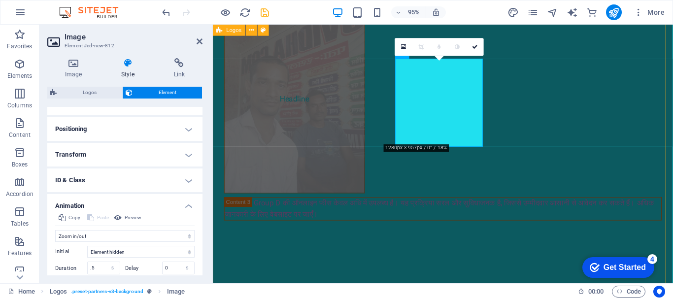
select select "rem"
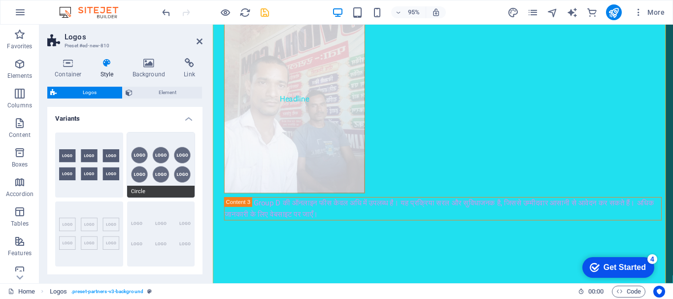
click at [167, 180] on button "Circle" at bounding box center [161, 165] width 68 height 65
type input "1"
type input "80"
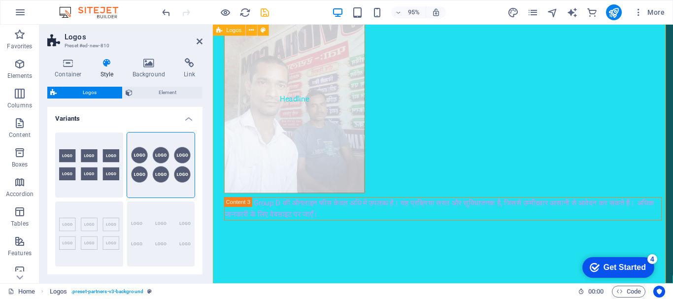
click at [201, 42] on icon at bounding box center [200, 41] width 6 height 8
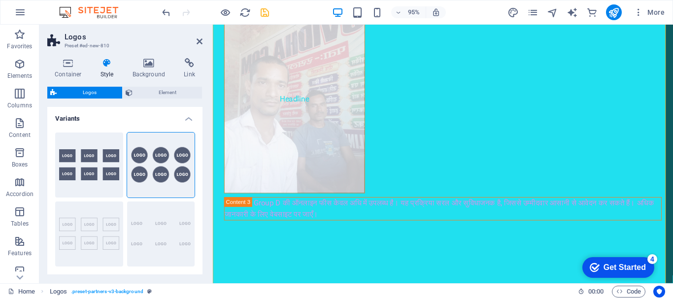
drag, startPoint x: 423, startPoint y: 75, endPoint x: 406, endPoint y: 109, distance: 37.5
select select "rem"
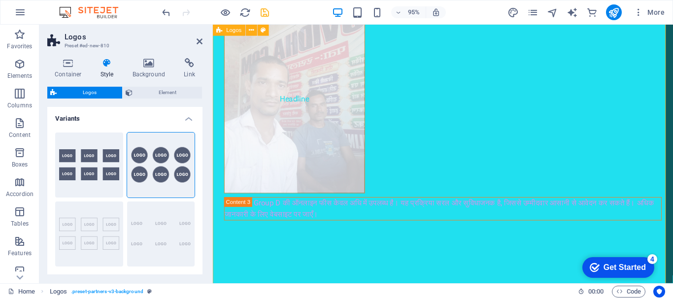
scroll to position [1936, 0]
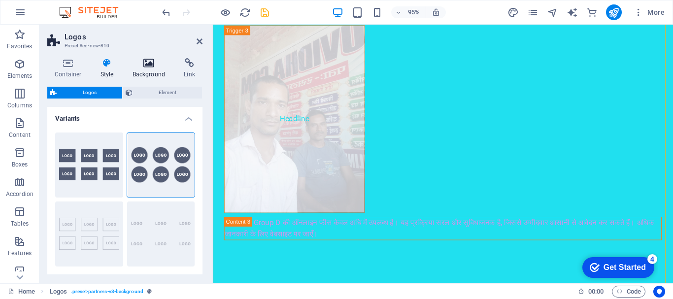
click at [151, 66] on icon at bounding box center [149, 63] width 48 height 10
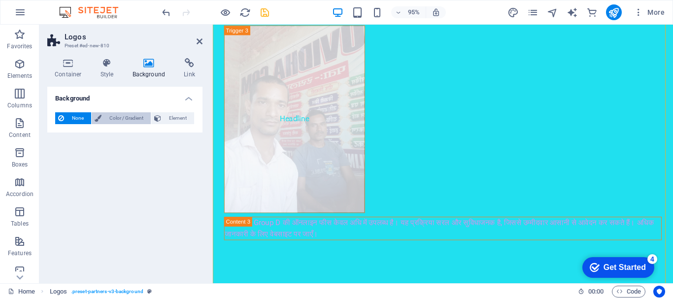
click at [110, 117] on span "Color / Gradient" at bounding box center [126, 118] width 43 height 12
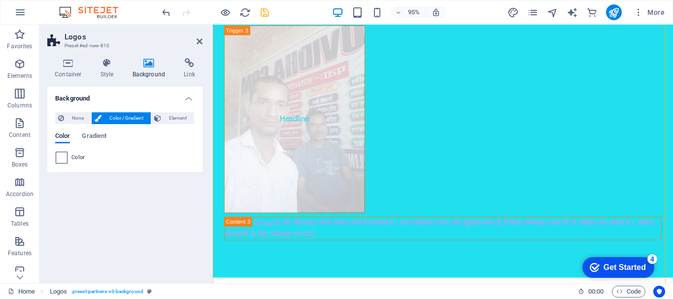
click at [59, 160] on span at bounding box center [61, 157] width 11 height 11
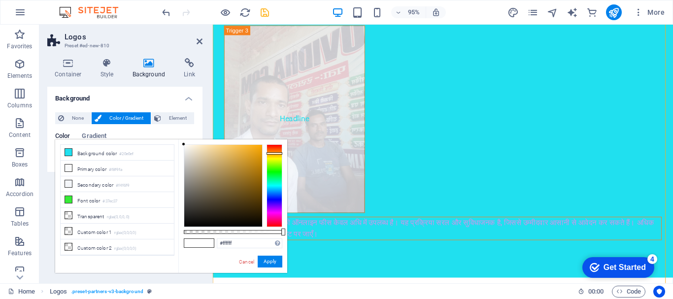
drag, startPoint x: 276, startPoint y: 161, endPoint x: 281, endPoint y: 153, distance: 9.5
click at [281, 153] on div at bounding box center [275, 185] width 16 height 83
click at [281, 153] on div at bounding box center [275, 153] width 16 height 2
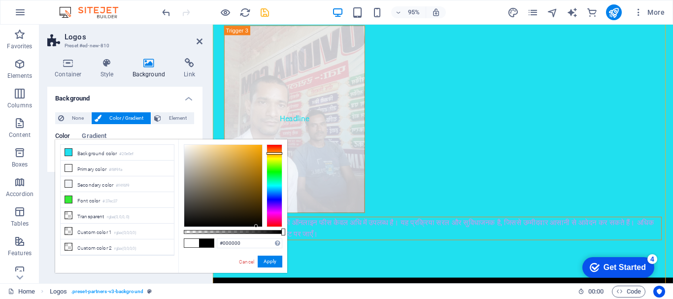
drag, startPoint x: 184, startPoint y: 145, endPoint x: 267, endPoint y: 216, distance: 109.1
click at [258, 228] on div "#000000 Supported formats #0852ed rgb(8, 82, 237) rgba(8, 82, 237, 90%) hsv(221…" at bounding box center [232, 278] width 109 height 277
click at [258, 224] on div at bounding box center [255, 225] width 3 height 3
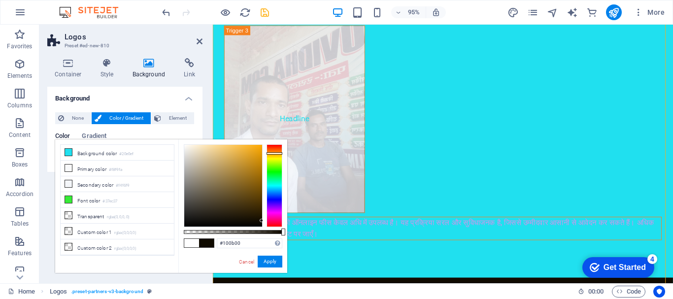
drag, startPoint x: 267, startPoint y: 216, endPoint x: 277, endPoint y: 202, distance: 17.1
click at [277, 202] on div at bounding box center [233, 185] width 99 height 83
click at [277, 202] on div at bounding box center [275, 185] width 16 height 83
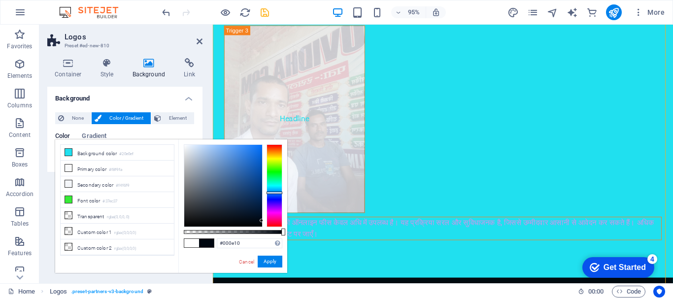
drag, startPoint x: 277, startPoint y: 194, endPoint x: 280, endPoint y: 187, distance: 7.3
click at [280, 187] on div at bounding box center [275, 185] width 16 height 83
click at [280, 192] on div at bounding box center [275, 193] width 16 height 2
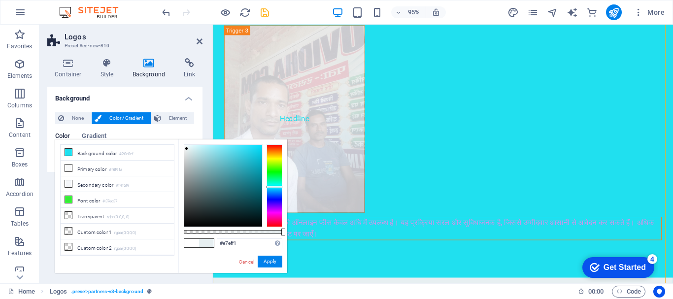
drag, startPoint x: 245, startPoint y: 162, endPoint x: 187, endPoint y: 149, distance: 59.2
click at [187, 149] on div at bounding box center [223, 186] width 78 height 82
click at [187, 149] on div at bounding box center [186, 148] width 3 height 3
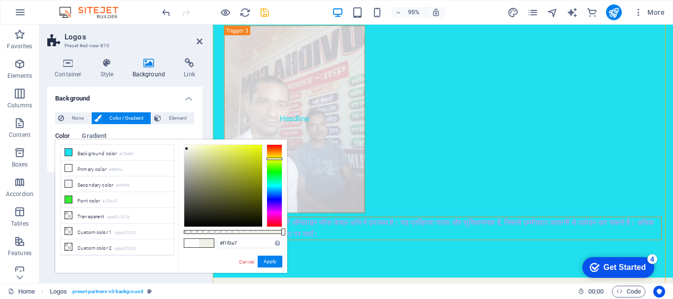
drag, startPoint x: 277, startPoint y: 167, endPoint x: 278, endPoint y: 157, distance: 9.9
click at [278, 157] on div at bounding box center [275, 185] width 16 height 83
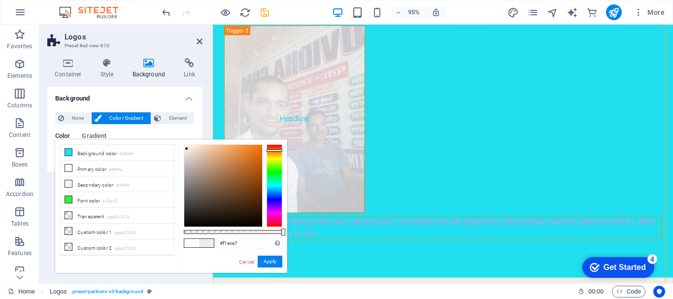
drag, startPoint x: 278, startPoint y: 157, endPoint x: 252, endPoint y: 152, distance: 26.0
click at [276, 150] on div at bounding box center [275, 150] width 16 height 2
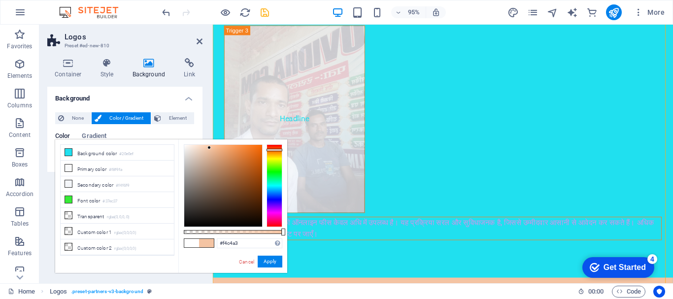
drag, startPoint x: 200, startPoint y: 149, endPoint x: 210, endPoint y: 149, distance: 9.4
click at [210, 148] on div at bounding box center [223, 186] width 78 height 82
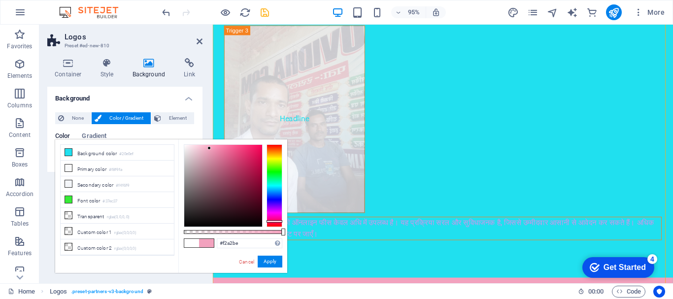
click at [275, 221] on div at bounding box center [275, 185] width 16 height 83
click at [275, 220] on div at bounding box center [275, 221] width 16 height 2
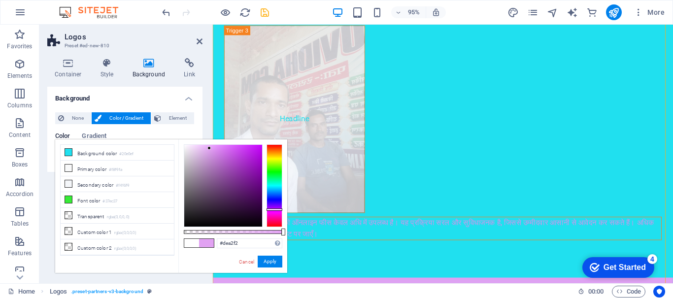
drag, startPoint x: 275, startPoint y: 218, endPoint x: 274, endPoint y: 209, distance: 9.9
click at [274, 209] on div at bounding box center [275, 210] width 16 height 2
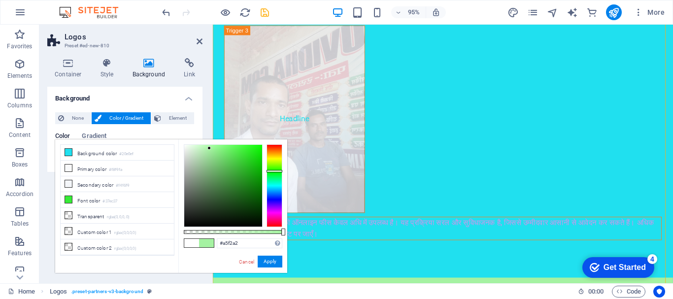
drag, startPoint x: 274, startPoint y: 209, endPoint x: 276, endPoint y: 171, distance: 37.5
click at [276, 171] on div at bounding box center [275, 171] width 16 height 2
click at [276, 170] on div at bounding box center [275, 170] width 16 height 2
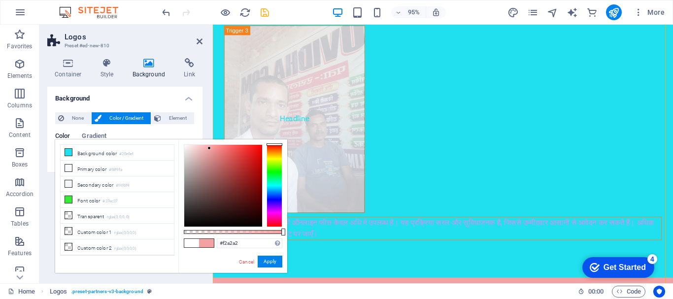
drag, startPoint x: 276, startPoint y: 170, endPoint x: 292, endPoint y: 140, distance: 33.8
click at [292, 140] on body "[DOMAIN_NAME] Home (en) Favorites Elements Columns Content Boxes Accordion Tabl…" at bounding box center [336, 149] width 673 height 299
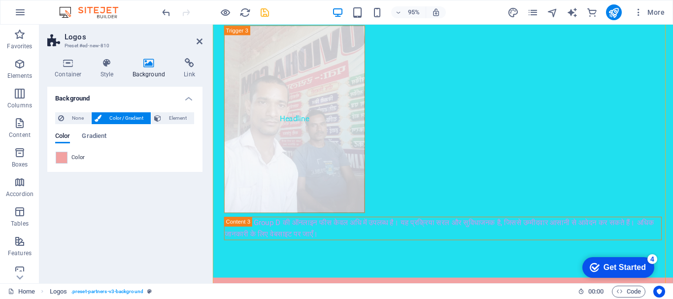
click at [86, 158] on div "Color" at bounding box center [125, 158] width 139 height 12
click at [73, 156] on span "Color" at bounding box center [78, 158] width 14 height 8
click at [63, 158] on span at bounding box center [61, 157] width 11 height 11
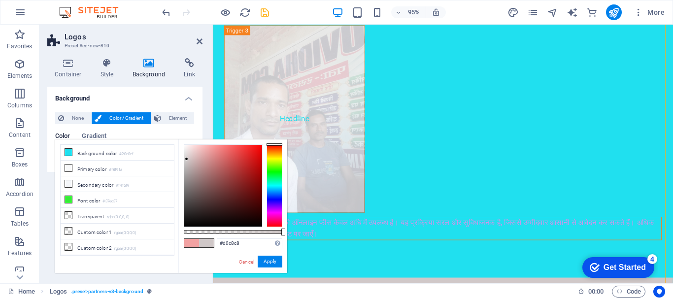
drag, startPoint x: 194, startPoint y: 147, endPoint x: 187, endPoint y: 159, distance: 14.1
click at [187, 159] on div at bounding box center [223, 186] width 78 height 82
click at [187, 159] on div at bounding box center [186, 158] width 3 height 3
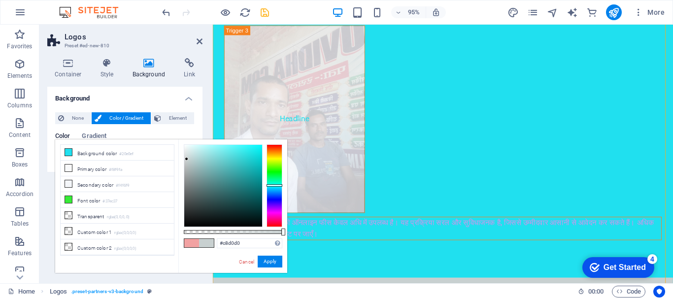
drag, startPoint x: 276, startPoint y: 150, endPoint x: 266, endPoint y: 185, distance: 36.8
click at [266, 185] on div at bounding box center [233, 185] width 99 height 83
click at [258, 151] on div at bounding box center [223, 186] width 78 height 82
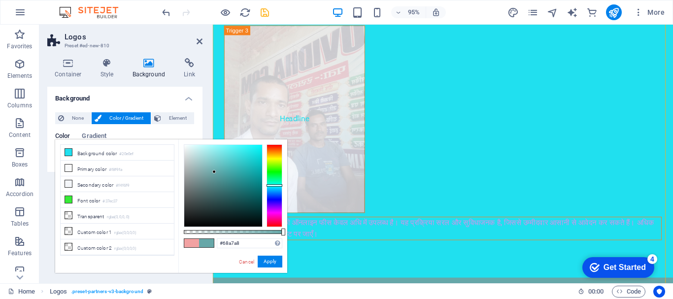
type input "#67a4a5"
drag, startPoint x: 252, startPoint y: 156, endPoint x: 213, endPoint y: 173, distance: 42.4
click at [213, 173] on div at bounding box center [223, 186] width 78 height 82
click at [272, 256] on button "Apply" at bounding box center [270, 262] width 25 height 12
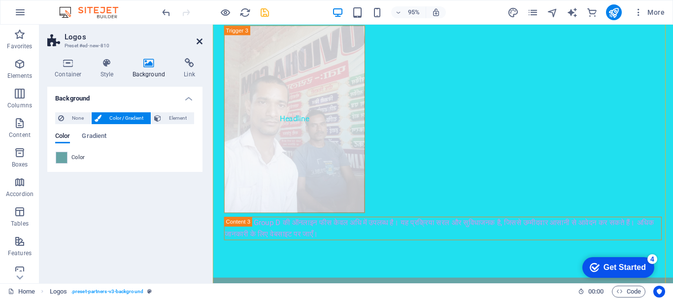
drag, startPoint x: 202, startPoint y: 41, endPoint x: 268, endPoint y: 63, distance: 69.5
click at [202, 41] on icon at bounding box center [200, 41] width 6 height 8
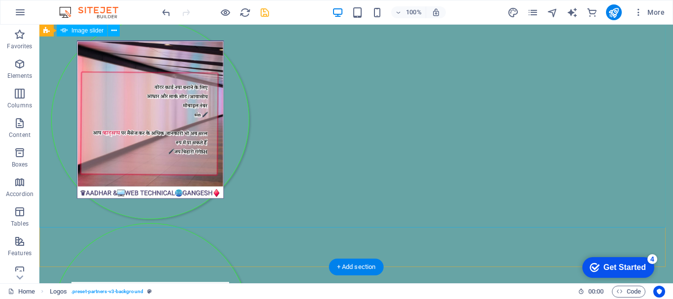
scroll to position [3520, 0]
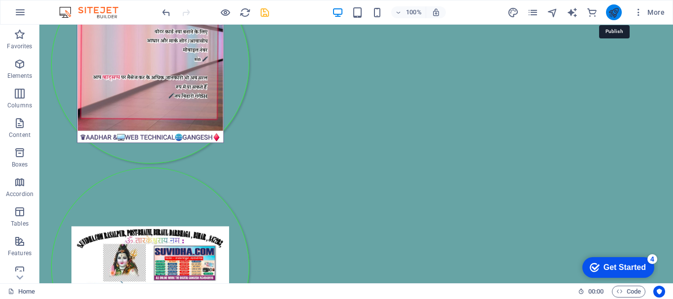
click at [613, 12] on icon "publish" at bounding box center [613, 12] width 11 height 11
